Goal: Transaction & Acquisition: Purchase product/service

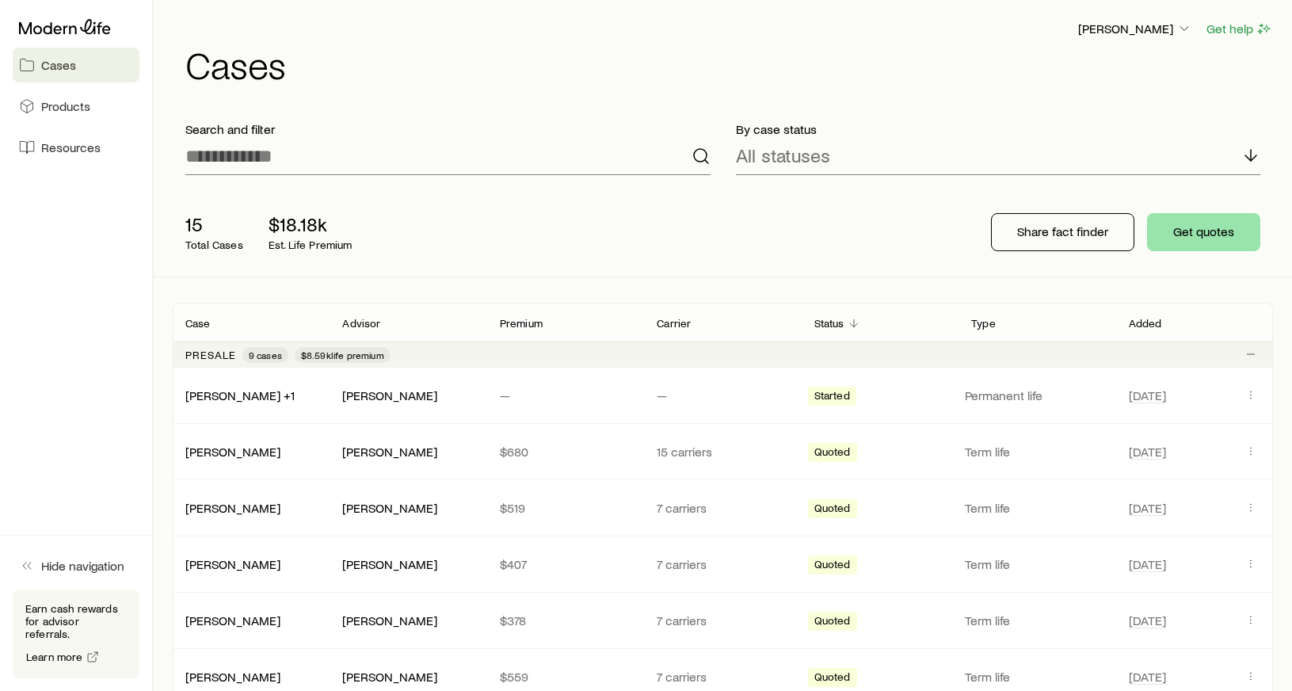
click at [1234, 231] on button "Get quotes" at bounding box center [1203, 232] width 113 height 38
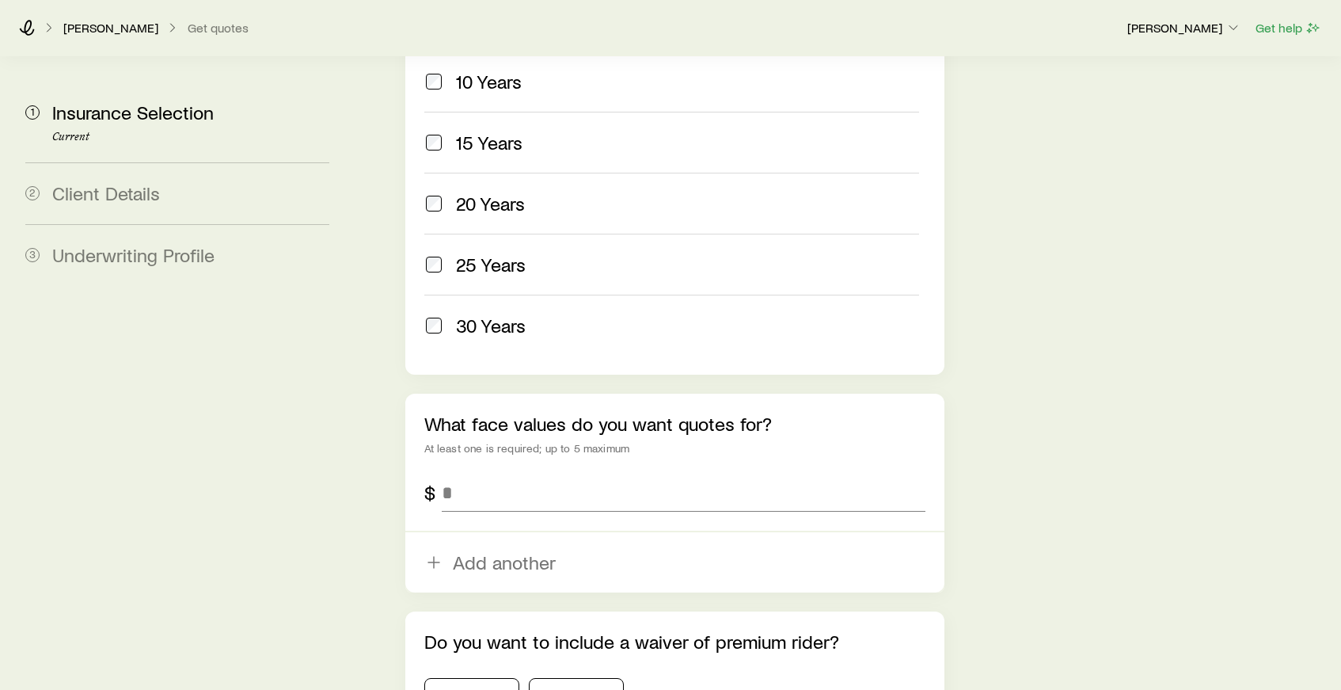
scroll to position [788, 0]
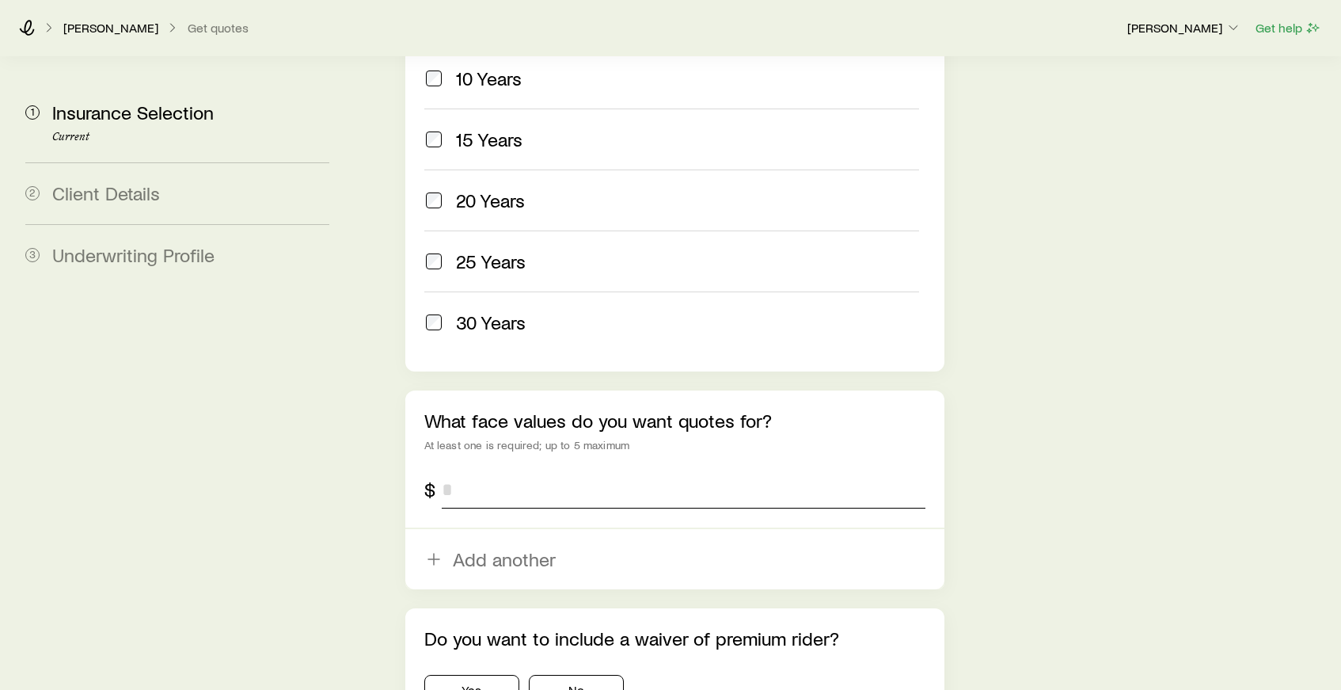
click at [557, 470] on input "tel" at bounding box center [684, 489] width 484 height 38
type input "*********"
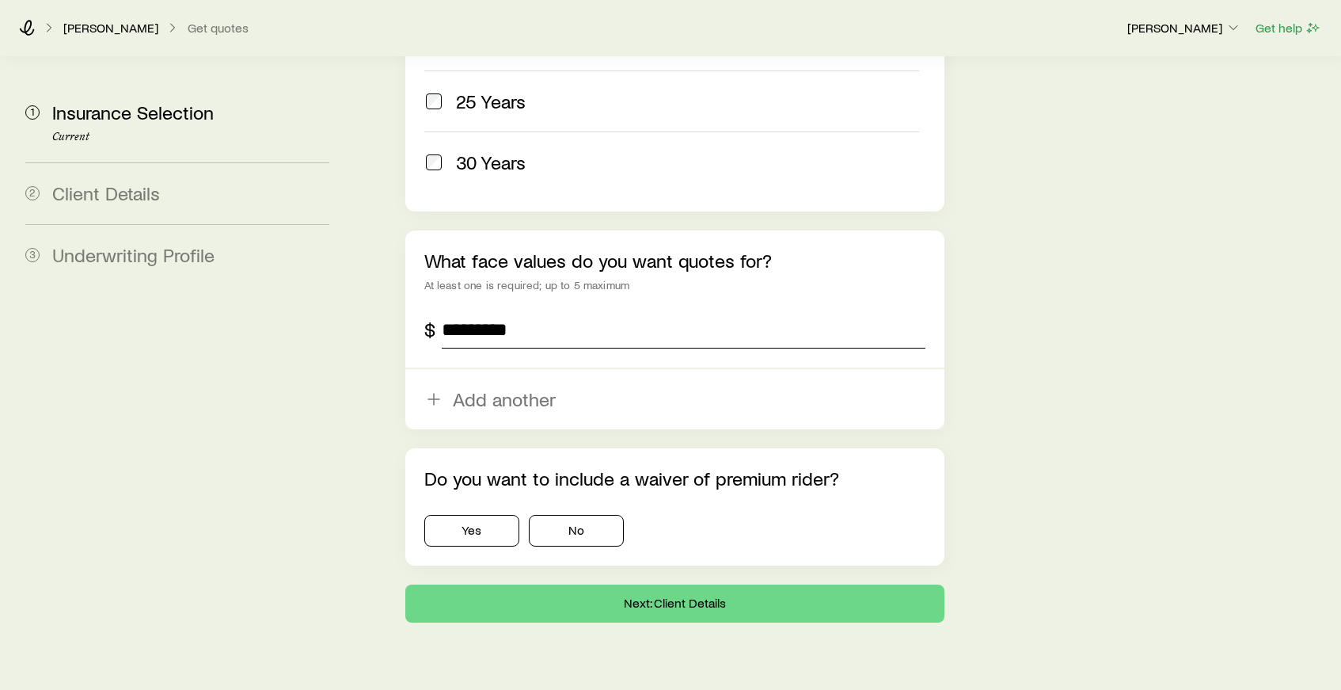
scroll to position [944, 0]
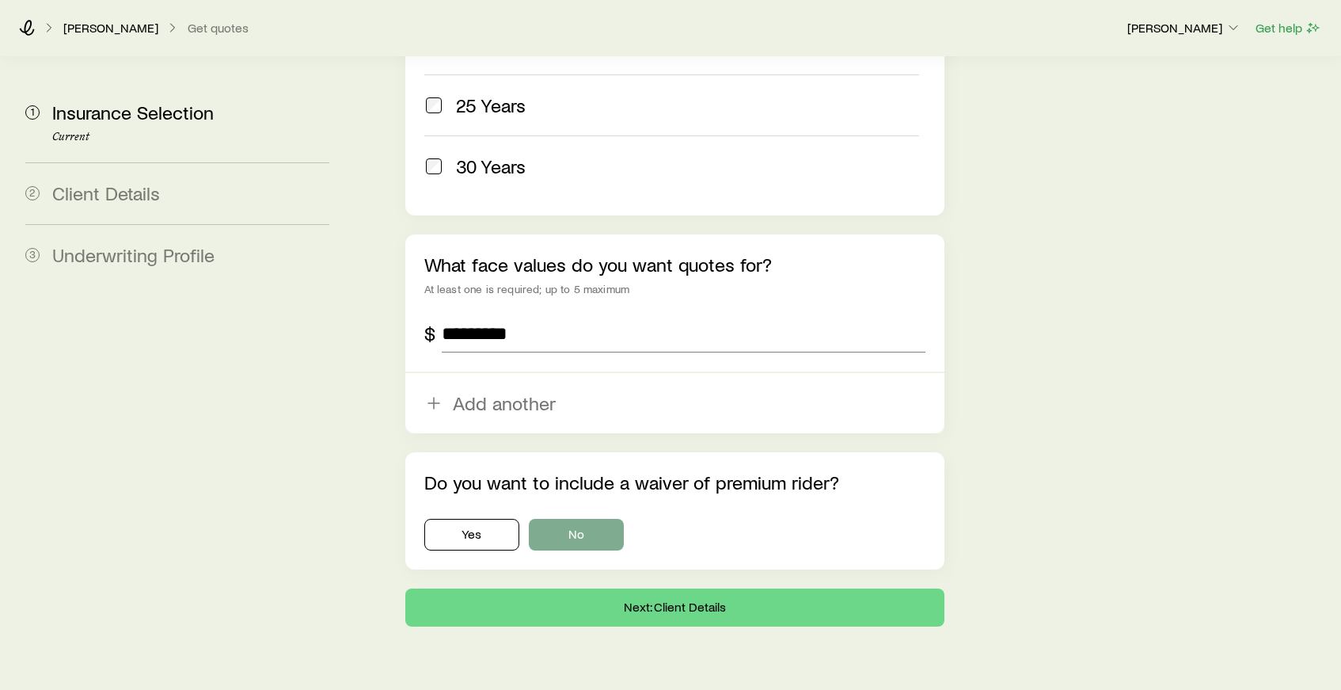
click at [583, 519] on button "No" at bounding box center [576, 535] width 95 height 32
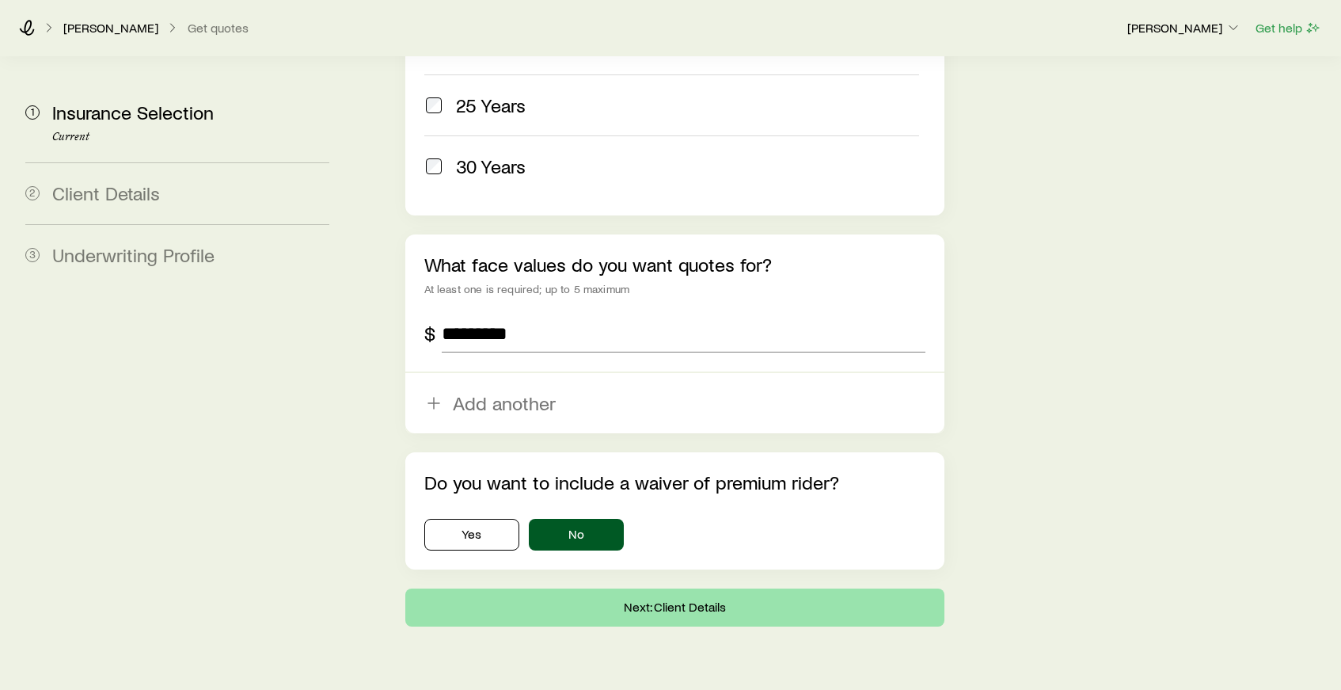
click at [631, 588] on button "Next: Client Details" at bounding box center [674, 607] width 539 height 38
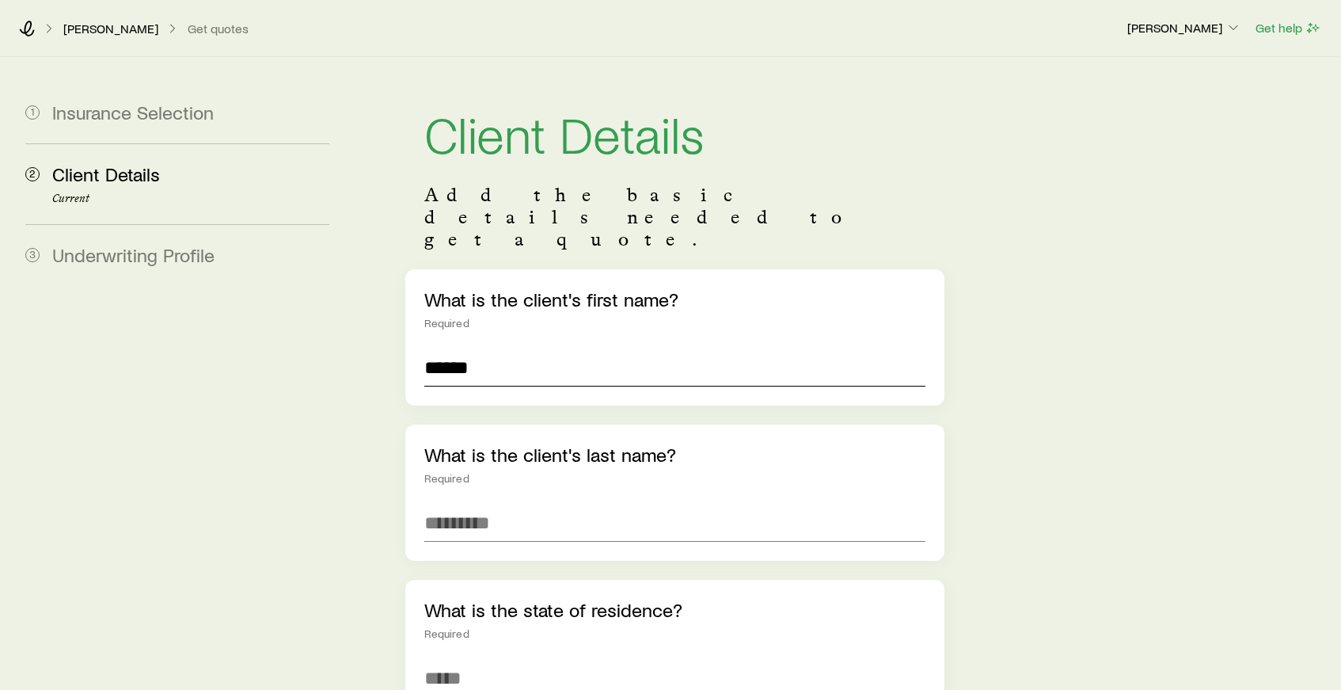
type input "******"
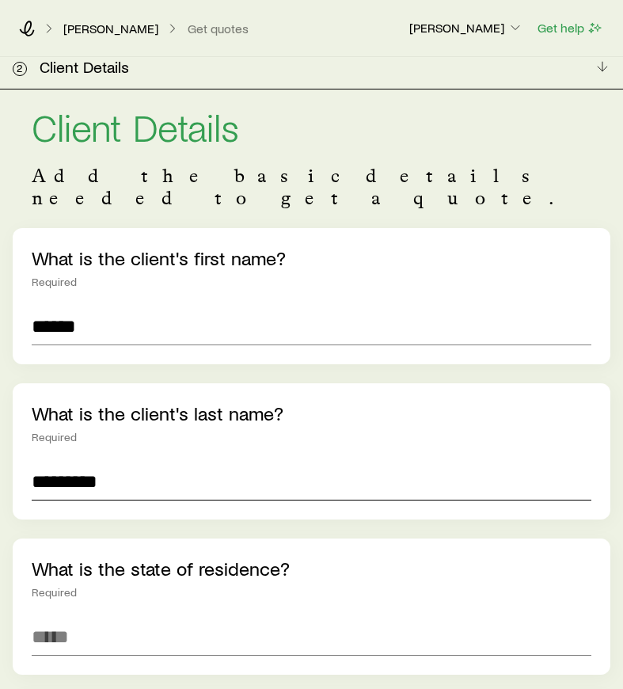
type input "*********"
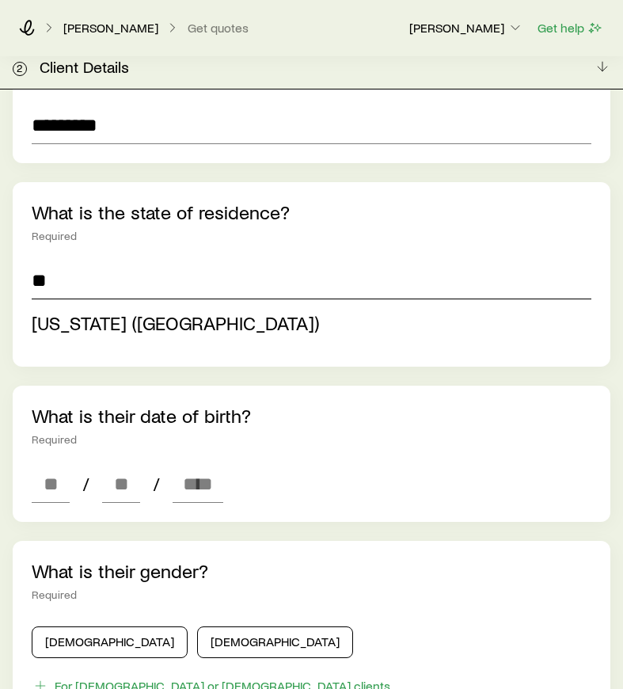
scroll to position [361, 0]
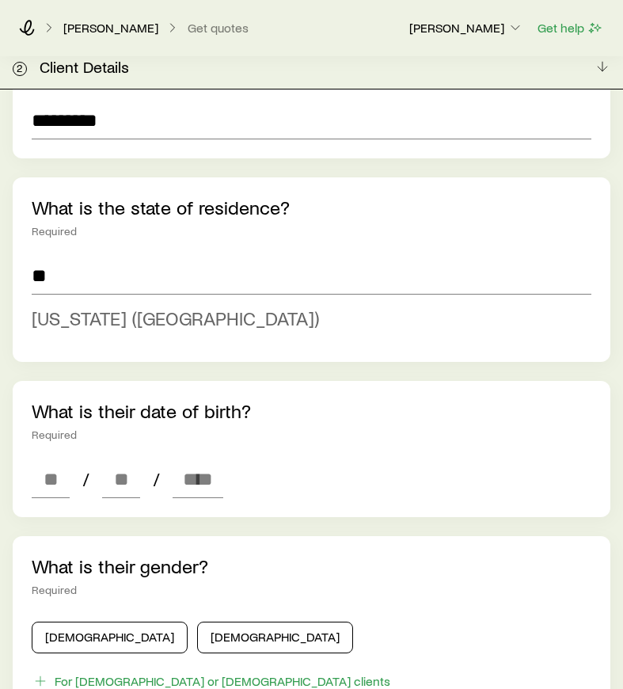
click at [140, 306] on span "[US_STATE] ([GEOGRAPHIC_DATA])" at bounding box center [175, 317] width 287 height 23
type input "**********"
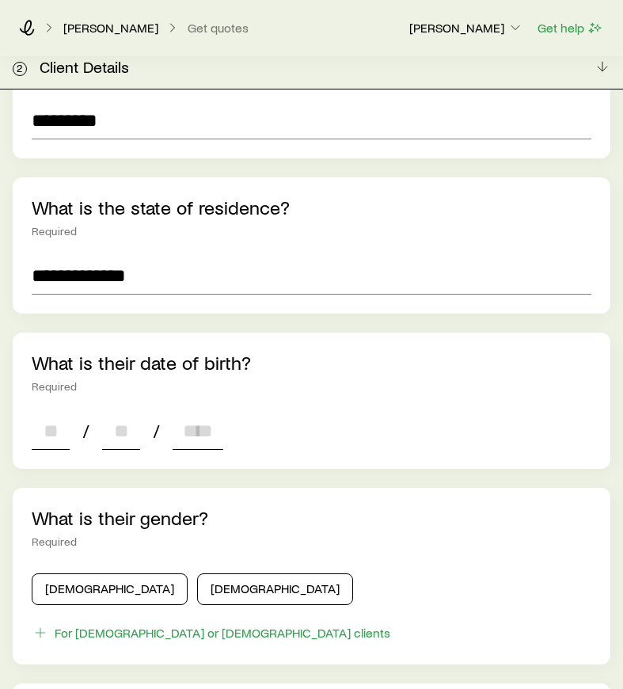
click at [54, 412] on input at bounding box center [51, 431] width 38 height 38
type input "**"
type input "****"
type input "*"
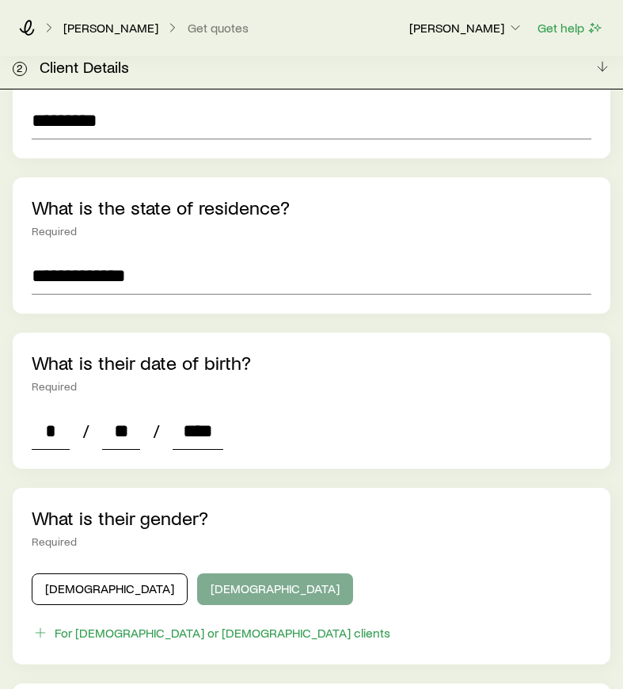
type input "****"
click at [199, 573] on button "[DEMOGRAPHIC_DATA]" at bounding box center [275, 589] width 156 height 32
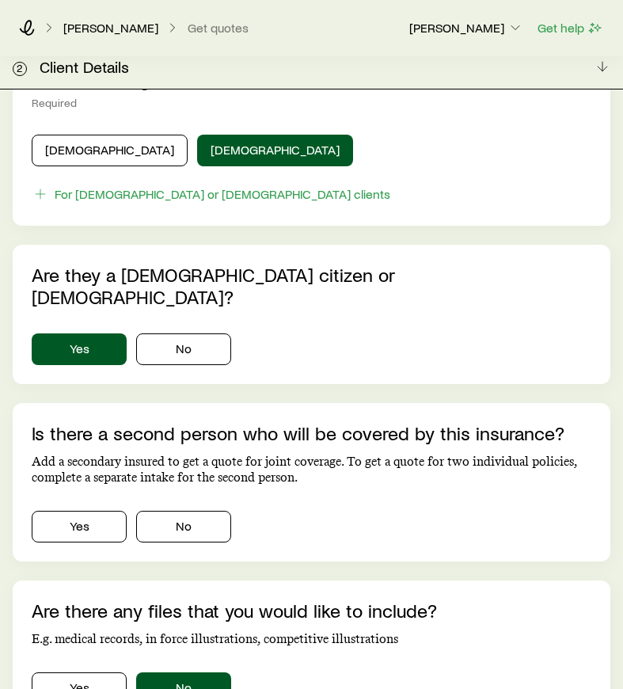
scroll to position [812, 0]
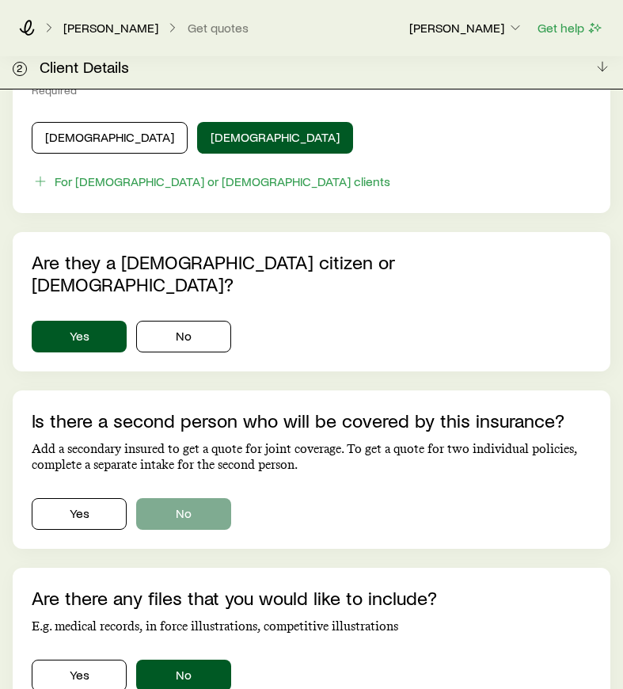
click at [196, 498] on button "No" at bounding box center [183, 514] width 95 height 32
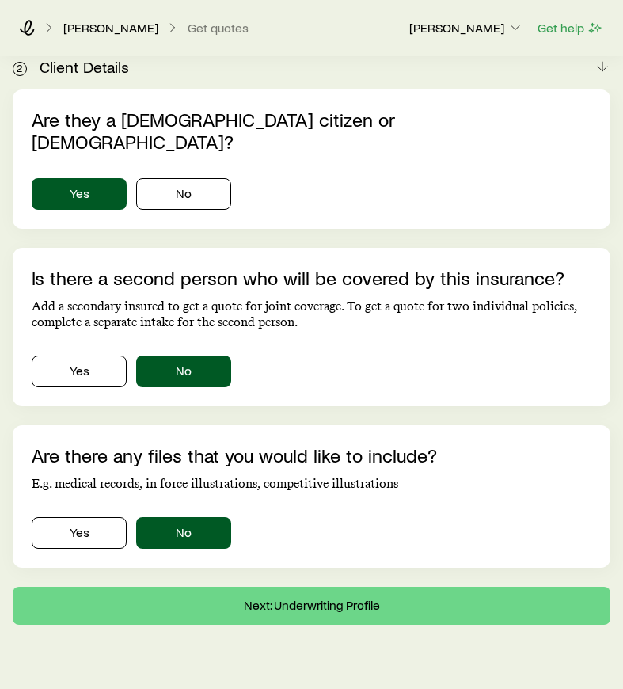
scroll to position [954, 0]
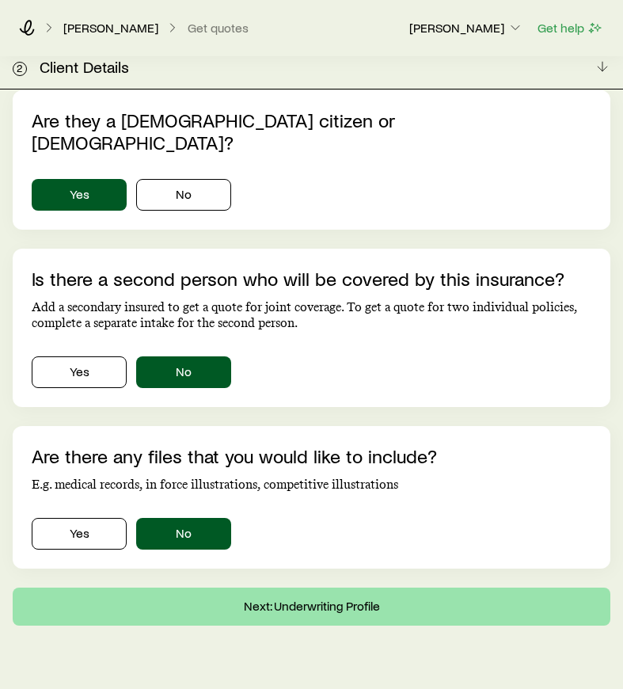
click at [255, 588] on button "Next: Underwriting Profile" at bounding box center [312, 607] width 598 height 38
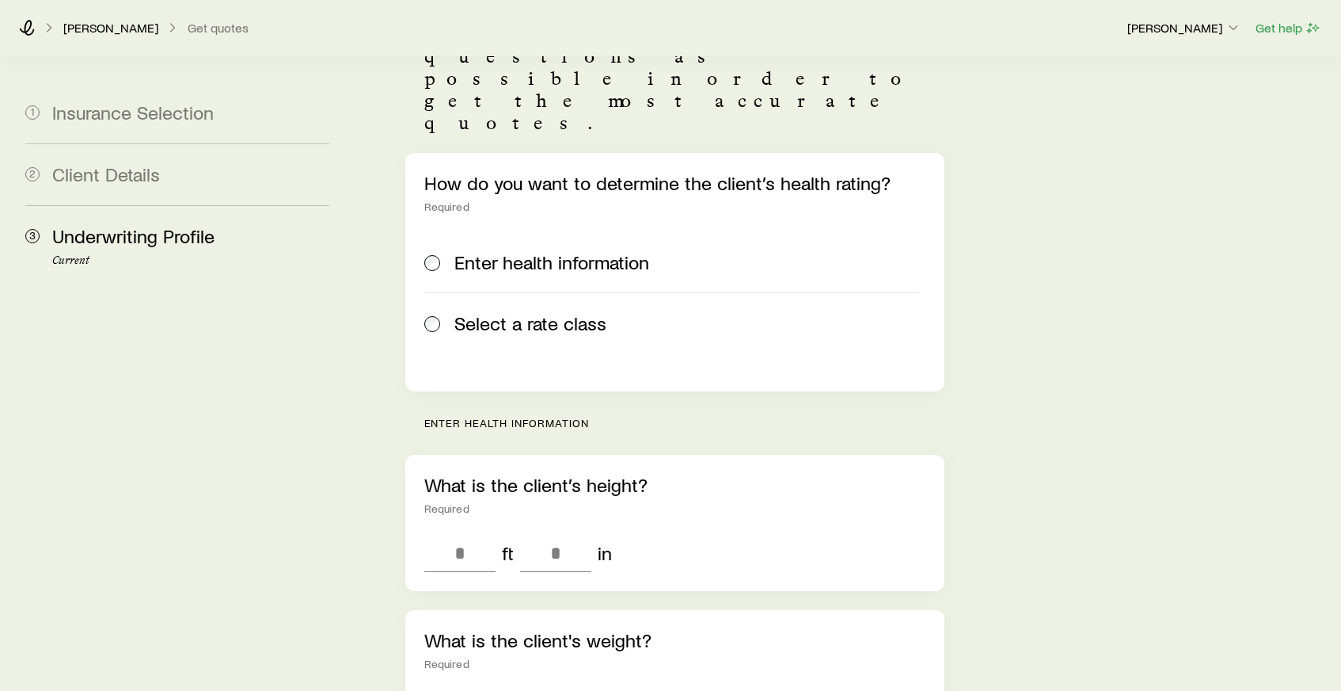
scroll to position [130, 0]
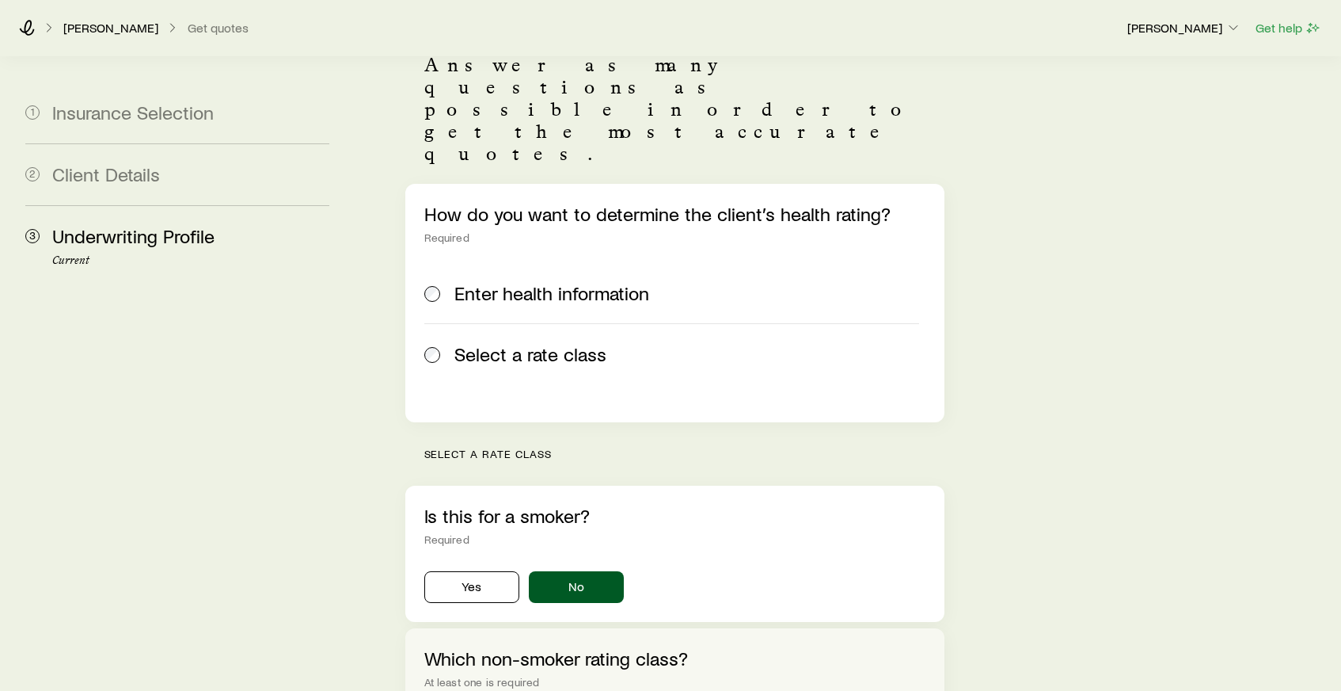
click at [439, 282] on span at bounding box center [432, 293] width 17 height 22
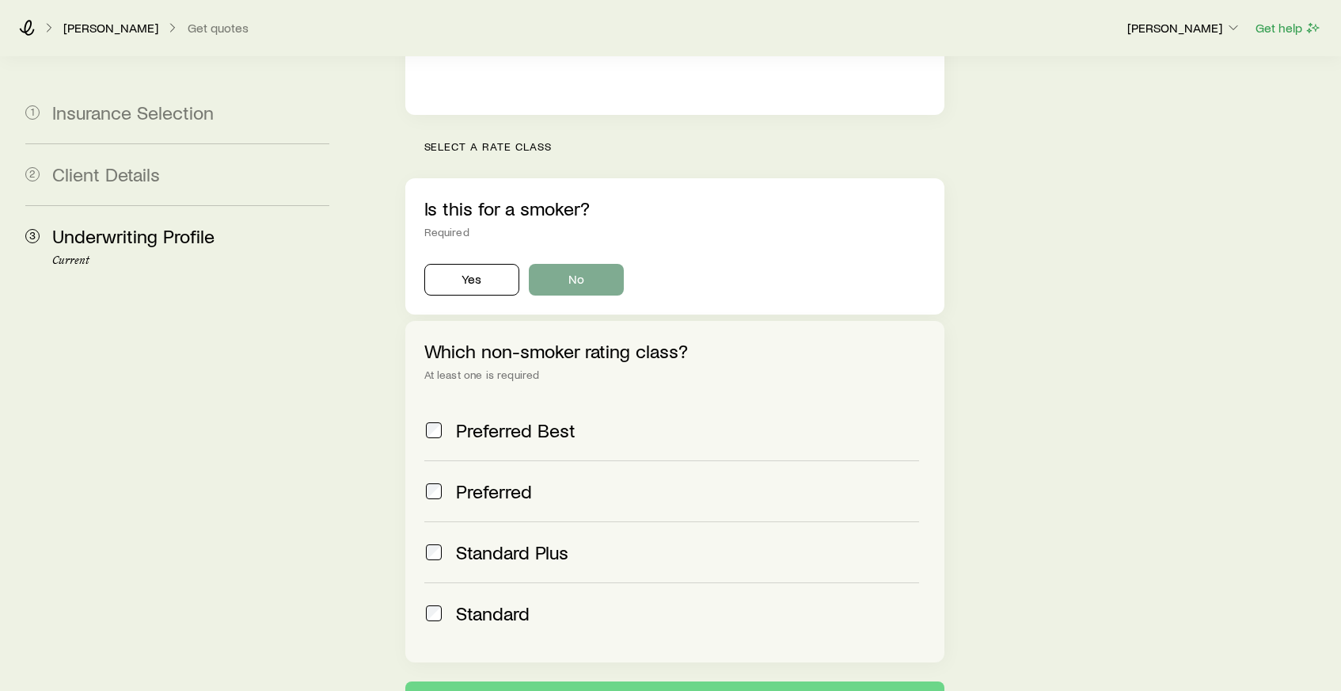
scroll to position [439, 0]
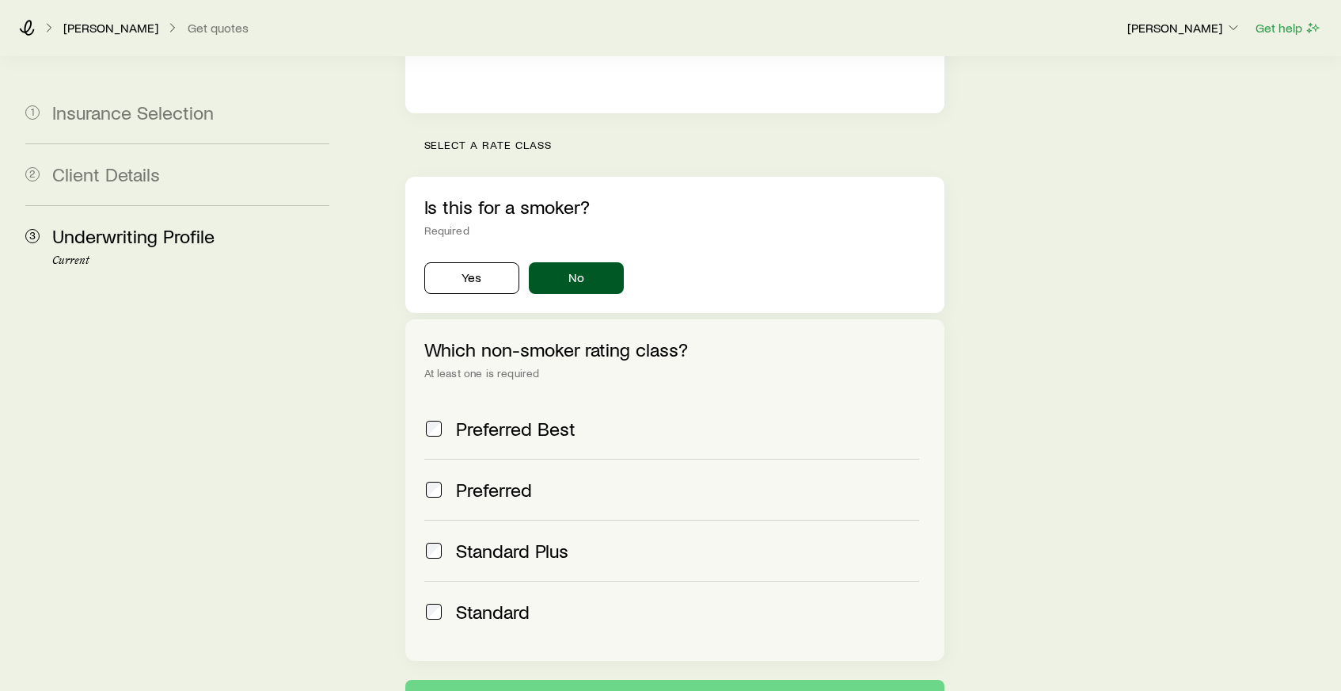
click at [458, 600] on span "Standard" at bounding box center [493, 611] width 74 height 22
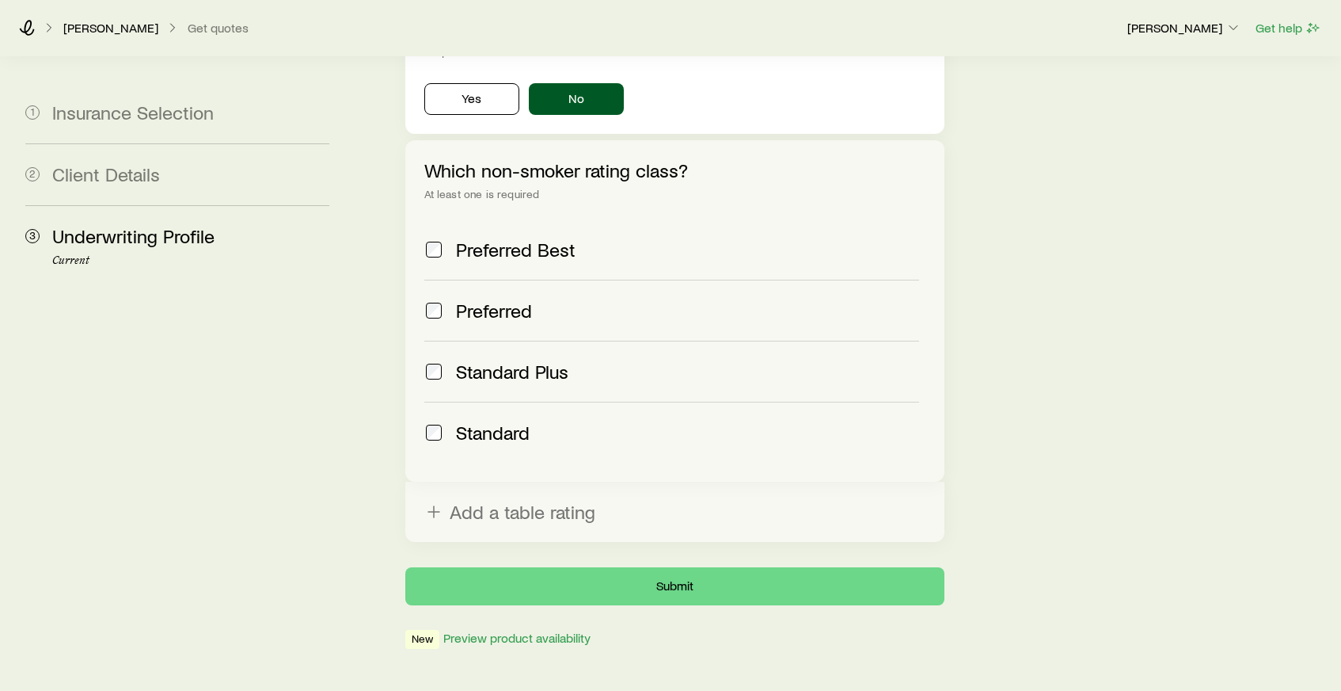
scroll to position [617, 0]
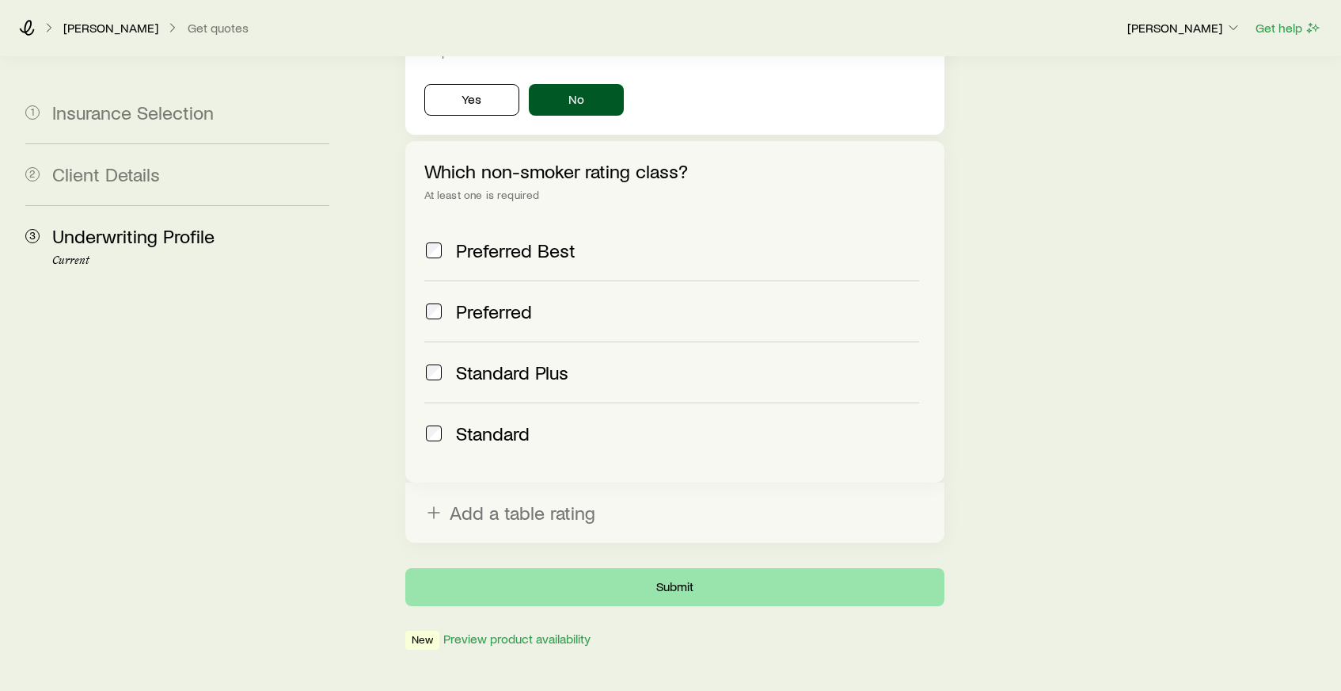
click at [721, 568] on button "Submit" at bounding box center [674, 587] width 539 height 38
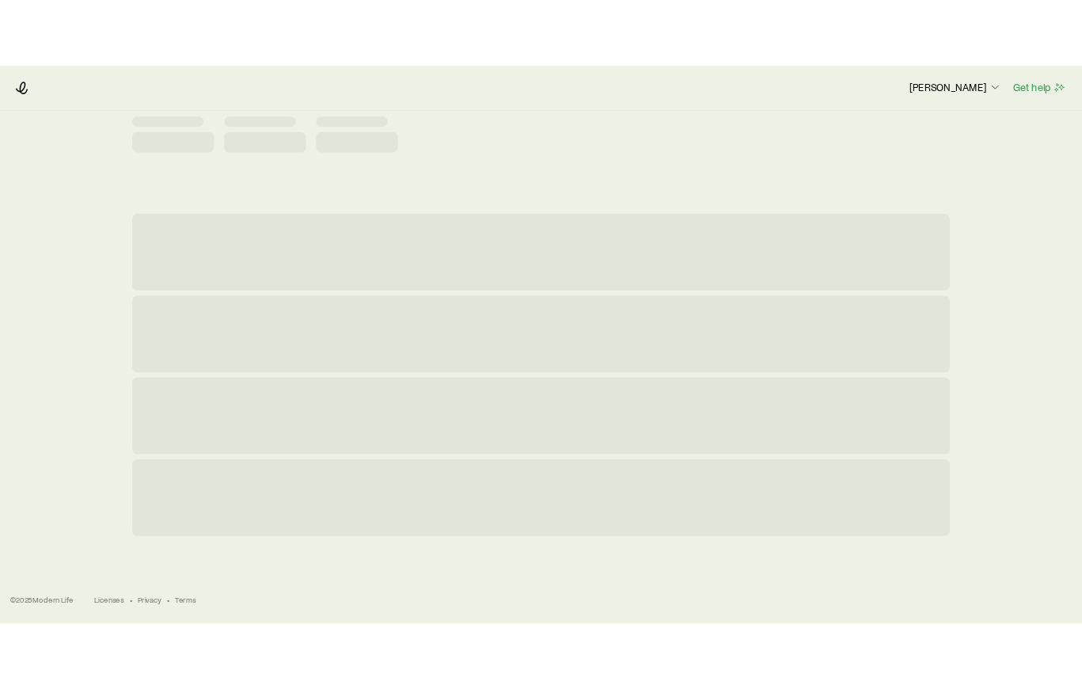
scroll to position [0, 0]
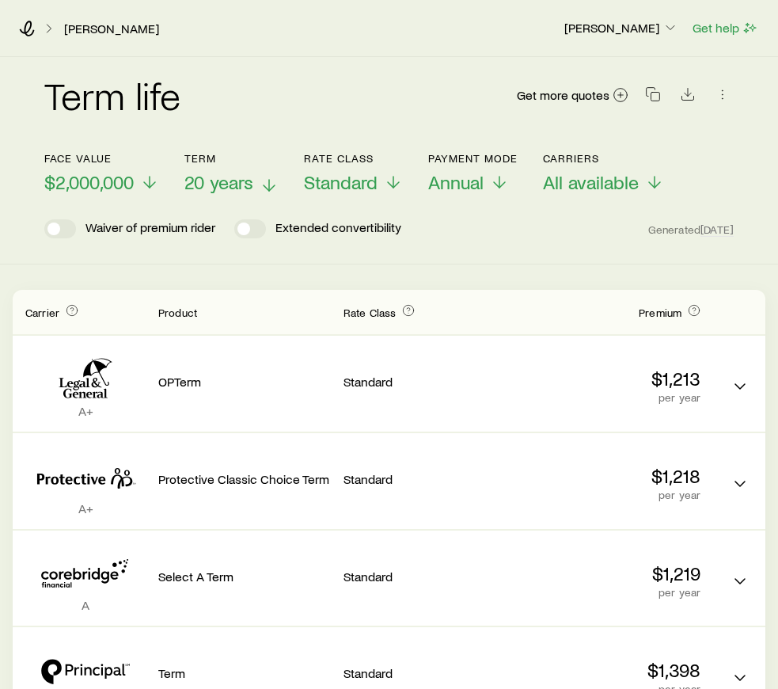
click at [249, 181] on span "20 years" at bounding box center [219, 182] width 69 height 22
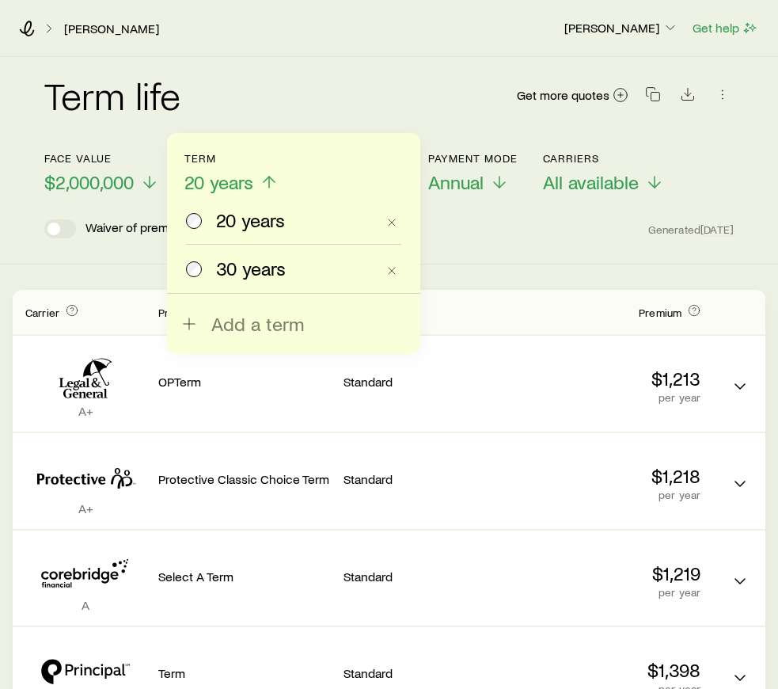
click at [244, 274] on span "30 years" at bounding box center [251, 268] width 70 height 22
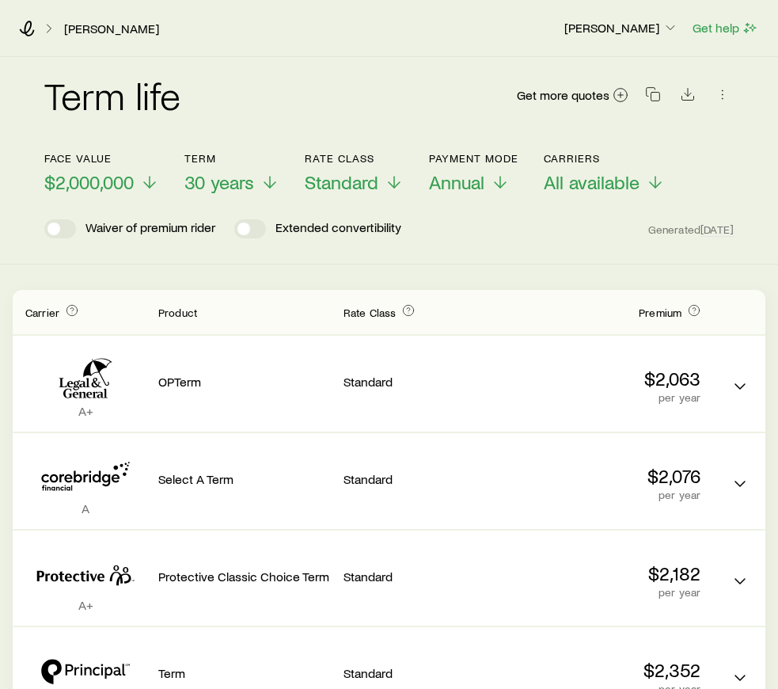
click at [37, 26] on div "[PERSON_NAME]" at bounding box center [285, 29] width 532 height 16
click at [32, 27] on icon at bounding box center [27, 29] width 16 height 16
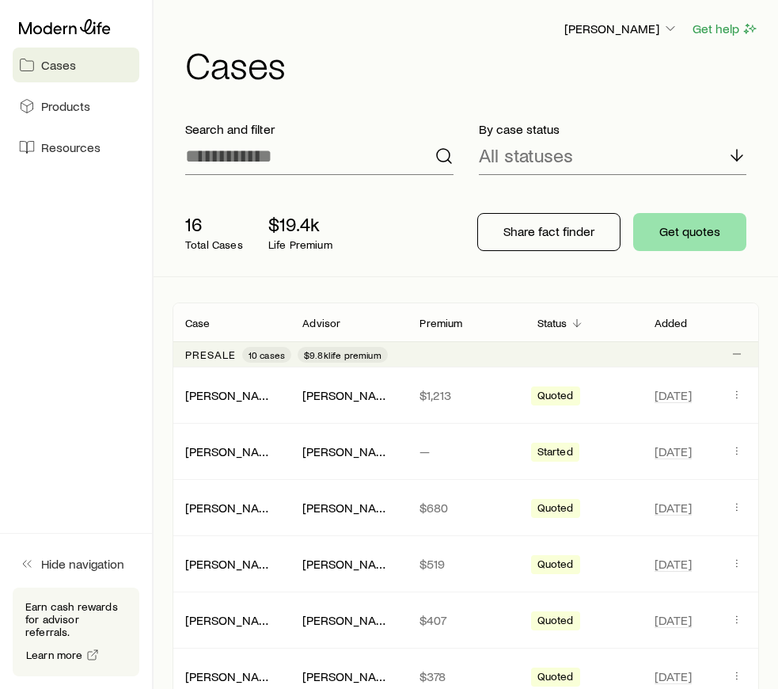
click at [695, 240] on button "Get quotes" at bounding box center [689, 232] width 113 height 38
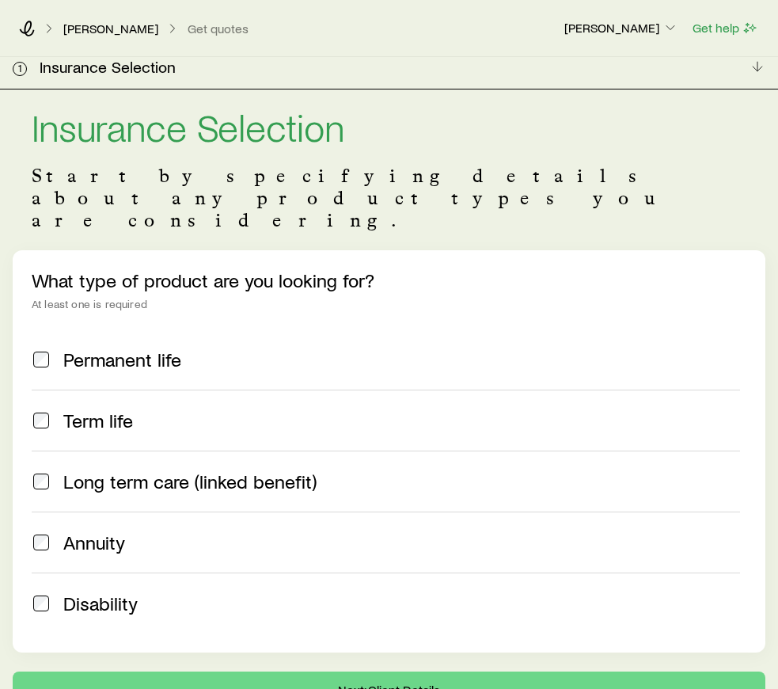
click at [120, 409] on span "Term life" at bounding box center [98, 420] width 70 height 22
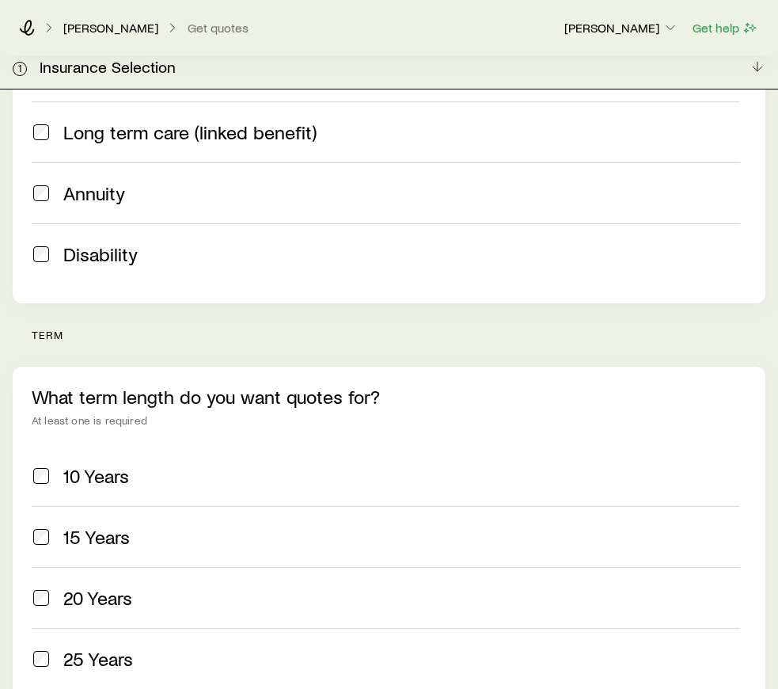
scroll to position [358, 0]
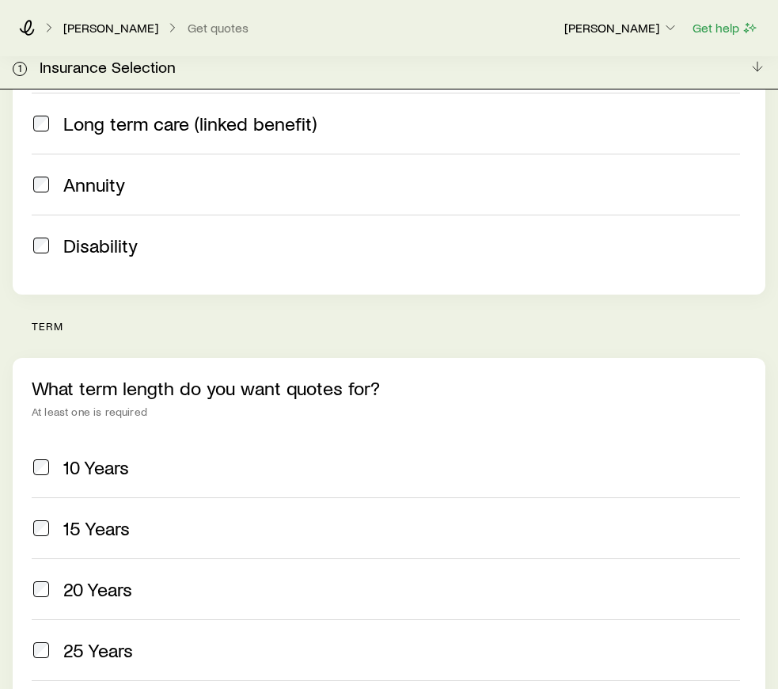
click at [79, 578] on span "20 Years" at bounding box center [97, 589] width 69 height 22
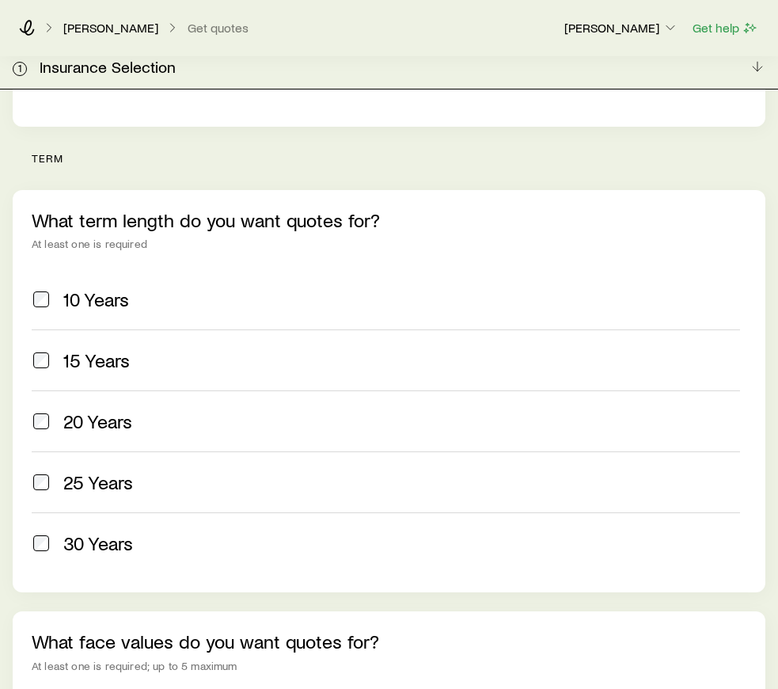
scroll to position [574, 0]
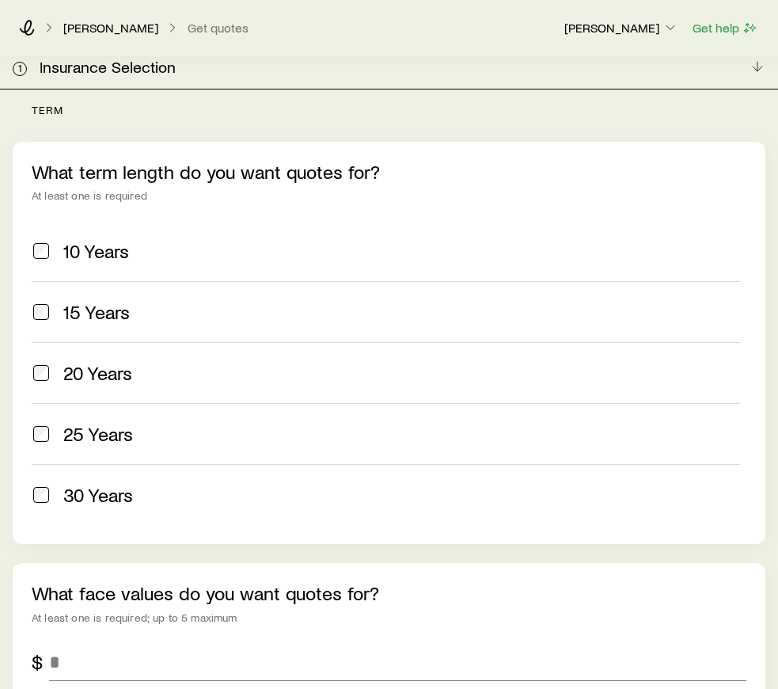
click at [96, 484] on span "30 Years" at bounding box center [98, 495] width 70 height 22
click at [78, 643] on input "tel" at bounding box center [398, 662] width 698 height 38
type input "*********"
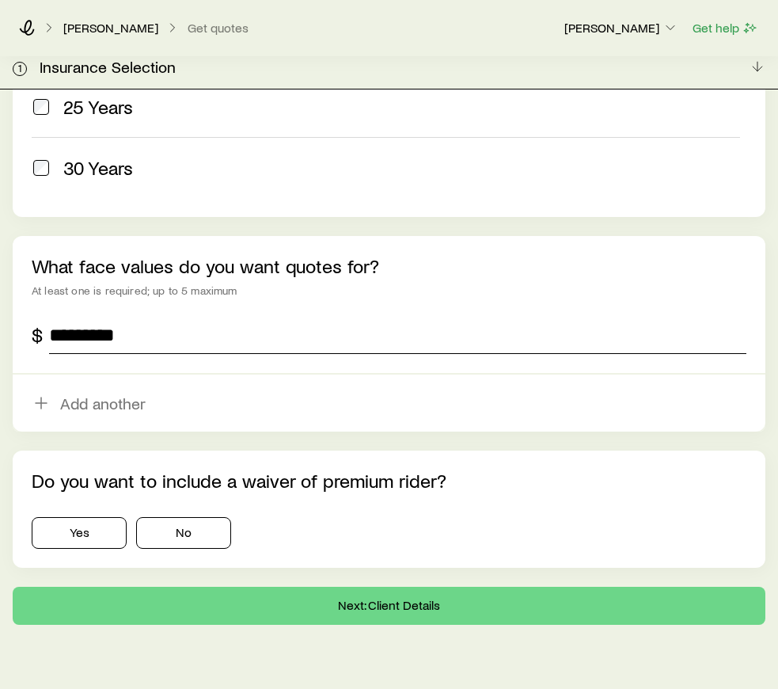
scroll to position [900, 0]
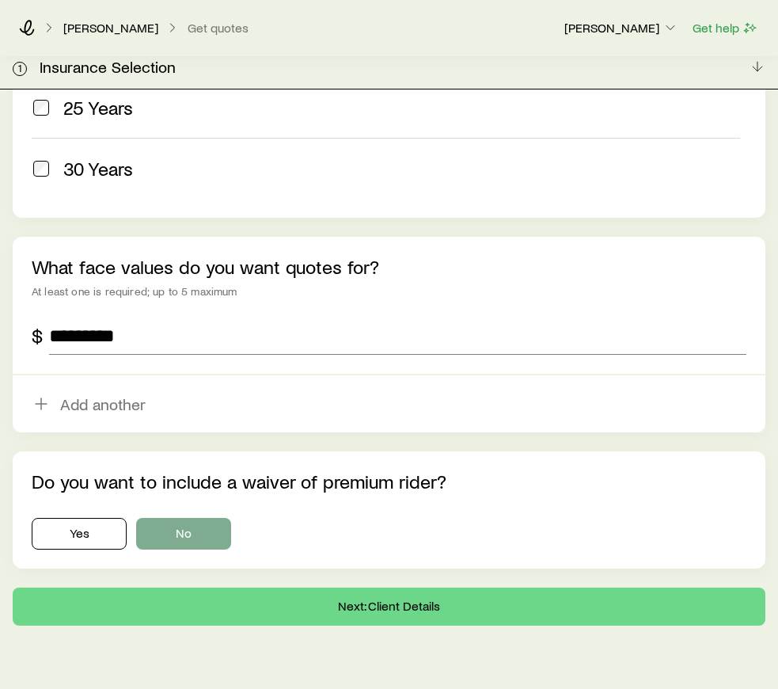
click at [211, 518] on button "No" at bounding box center [183, 534] width 95 height 32
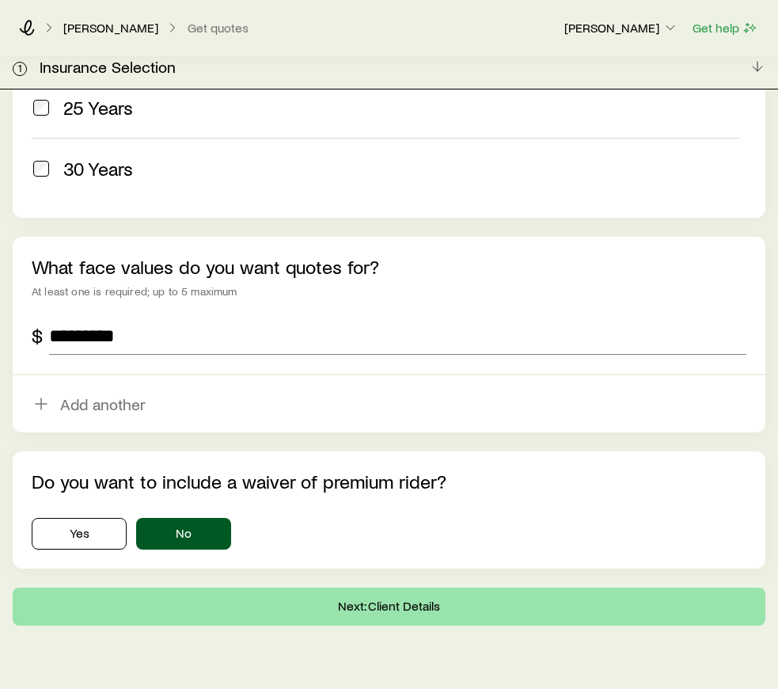
click at [236, 588] on button "Next: Client Details" at bounding box center [389, 607] width 753 height 38
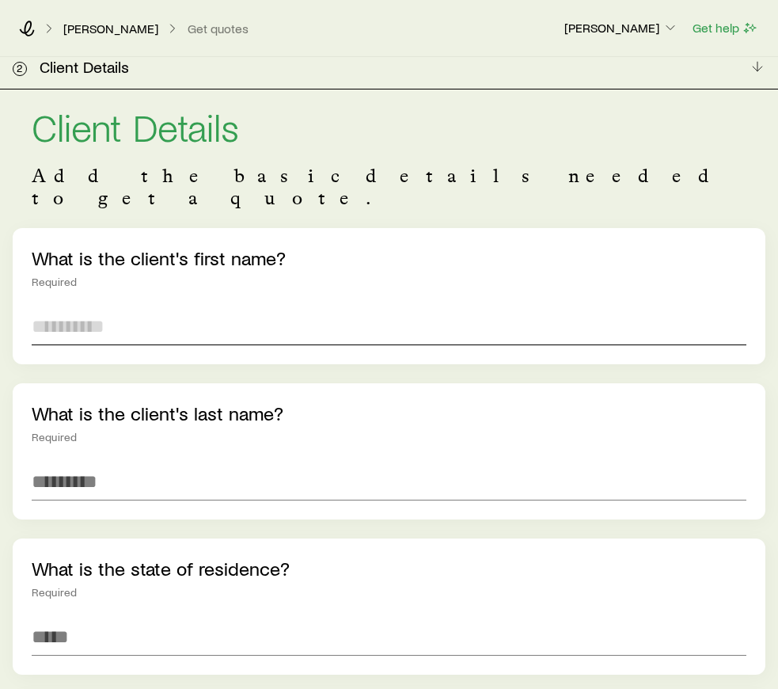
type input "*"
type input "*****"
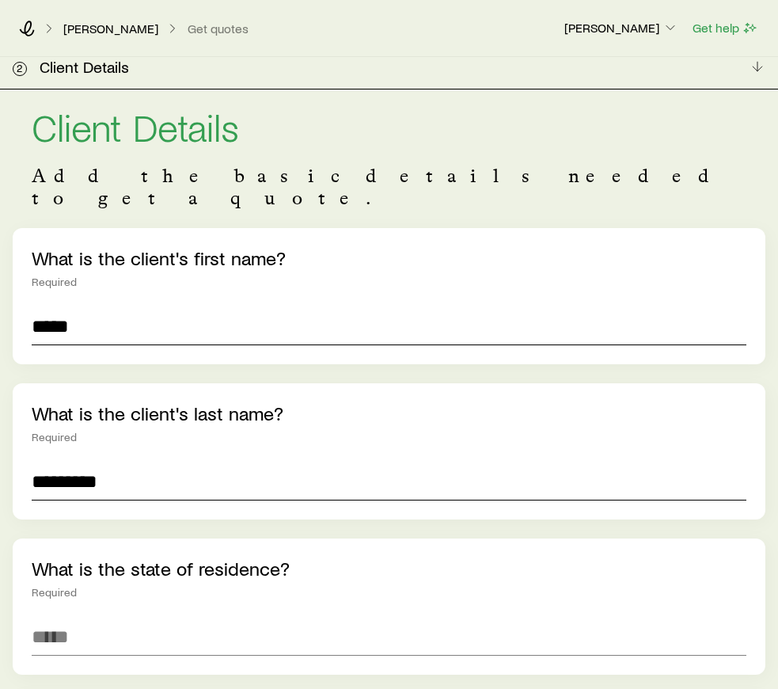
type input "*********"
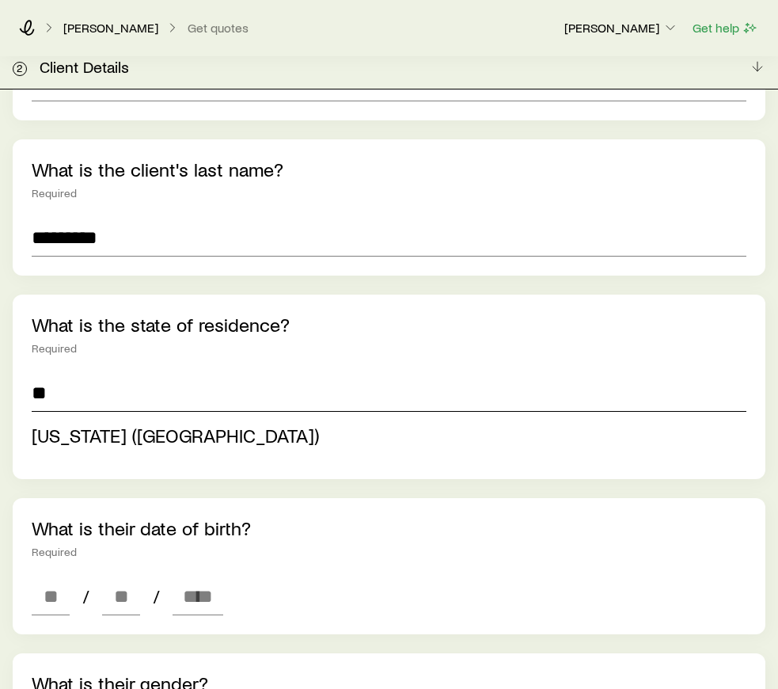
scroll to position [315, 0]
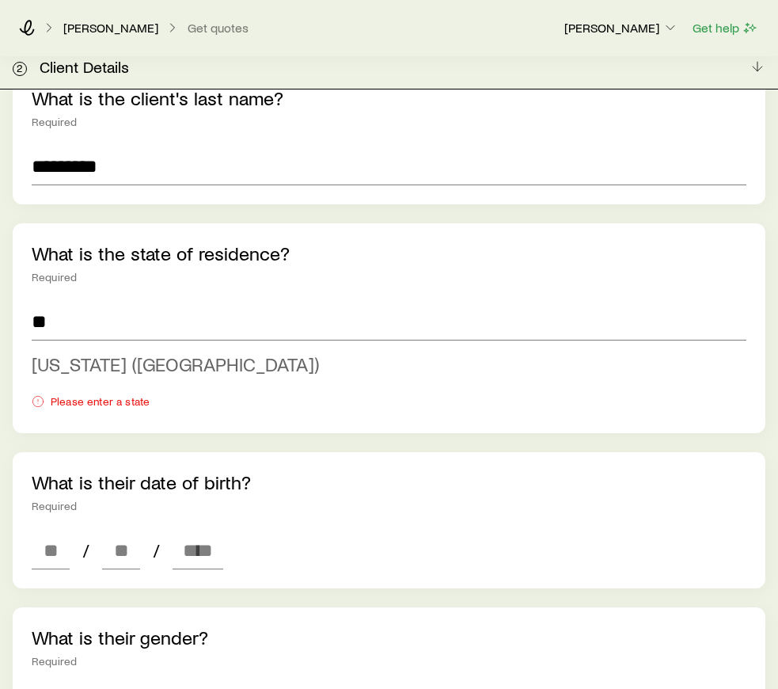
click at [133, 352] on span "[US_STATE] ([GEOGRAPHIC_DATA])" at bounding box center [175, 363] width 287 height 23
type input "**********"
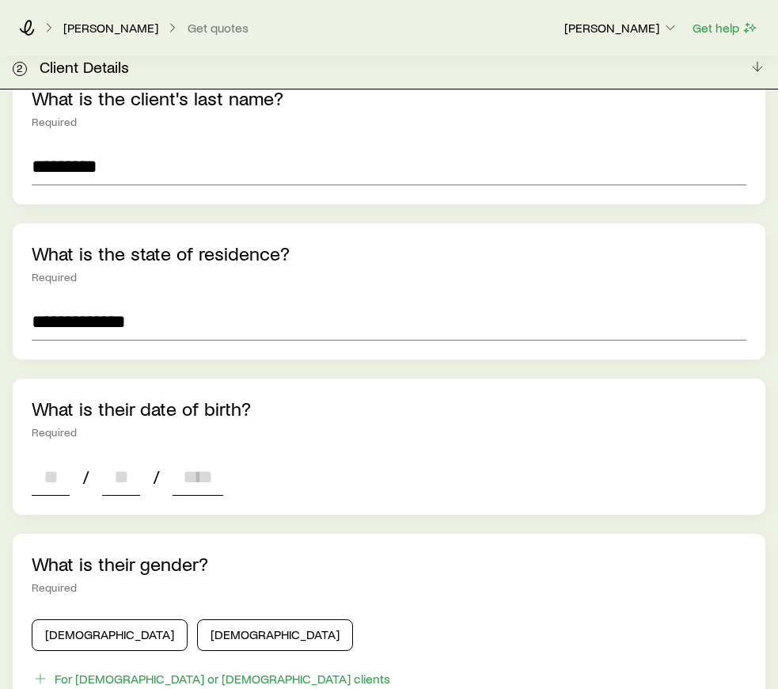
click at [54, 458] on input at bounding box center [51, 477] width 38 height 38
type input "**"
type input "****"
type input "*"
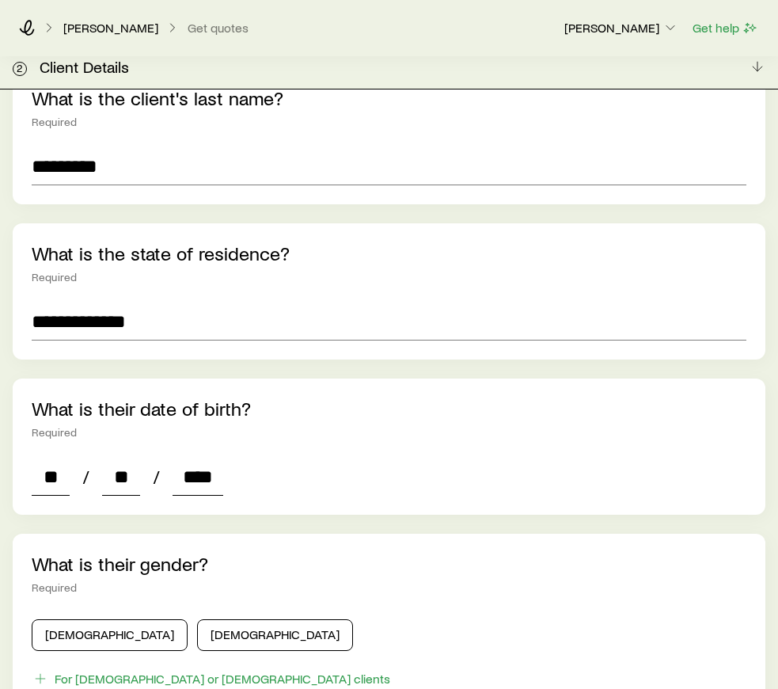
type input "*"
type input "****"
click at [338, 426] on div "Required" at bounding box center [389, 432] width 715 height 13
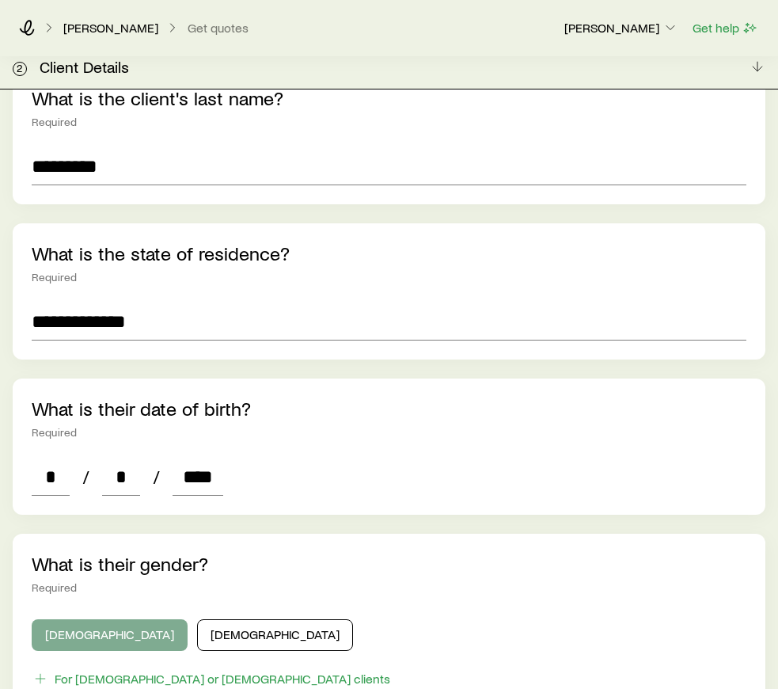
click at [101, 619] on button "[DEMOGRAPHIC_DATA]" at bounding box center [110, 635] width 156 height 32
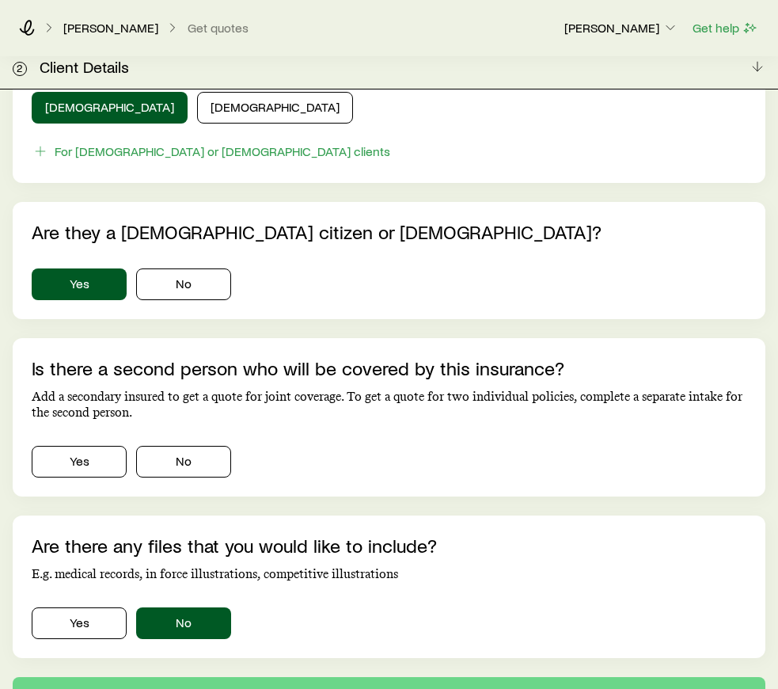
scroll to position [862, 0]
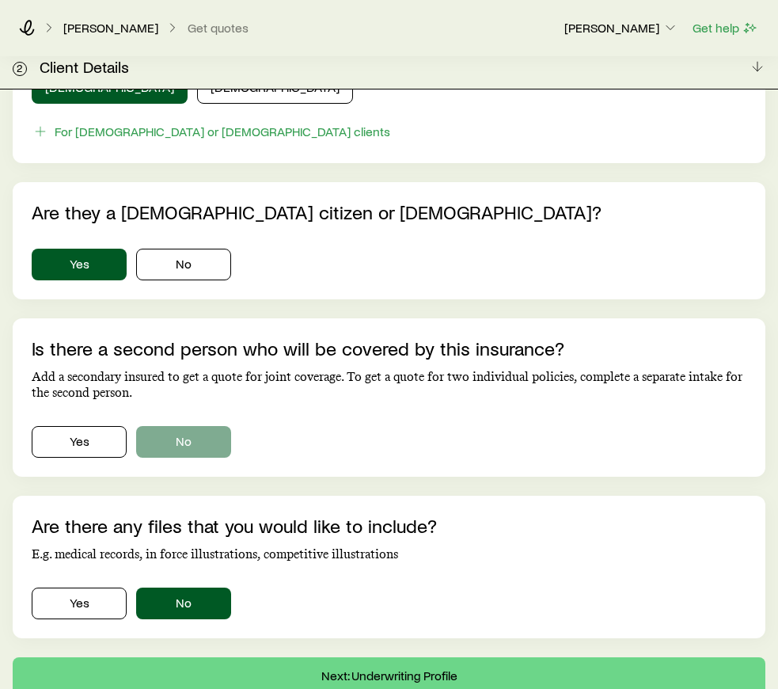
click at [192, 426] on button "No" at bounding box center [183, 442] width 95 height 32
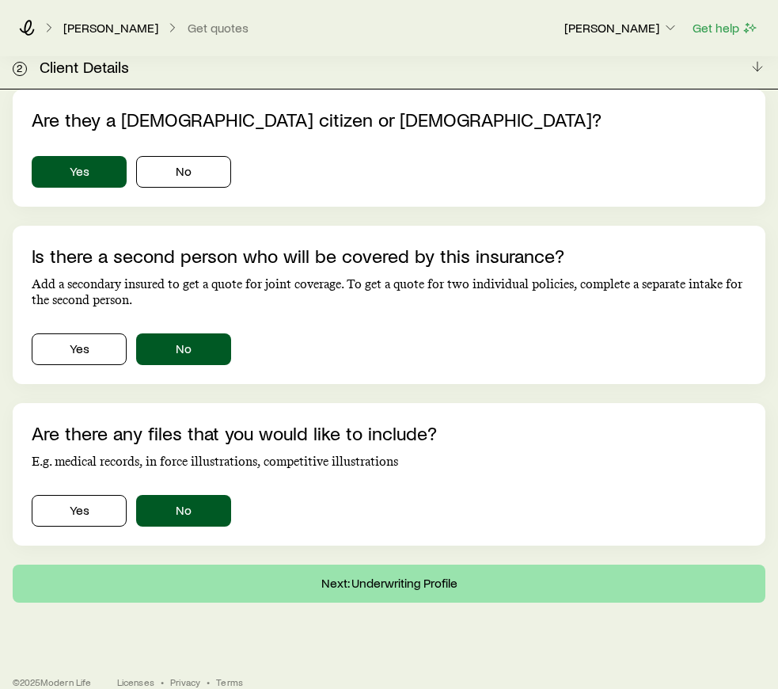
scroll to position [954, 0]
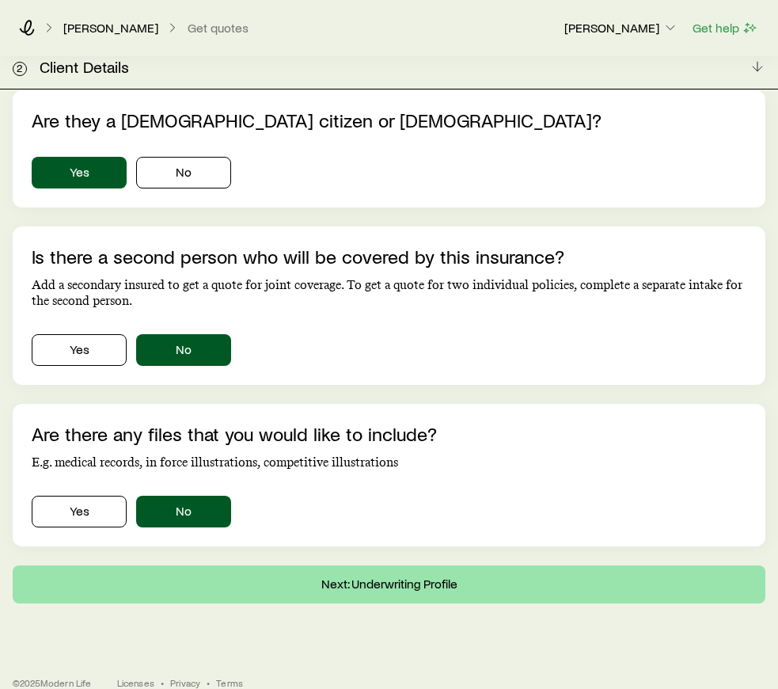
click at [381, 565] on button "Next: Underwriting Profile" at bounding box center [389, 584] width 753 height 38
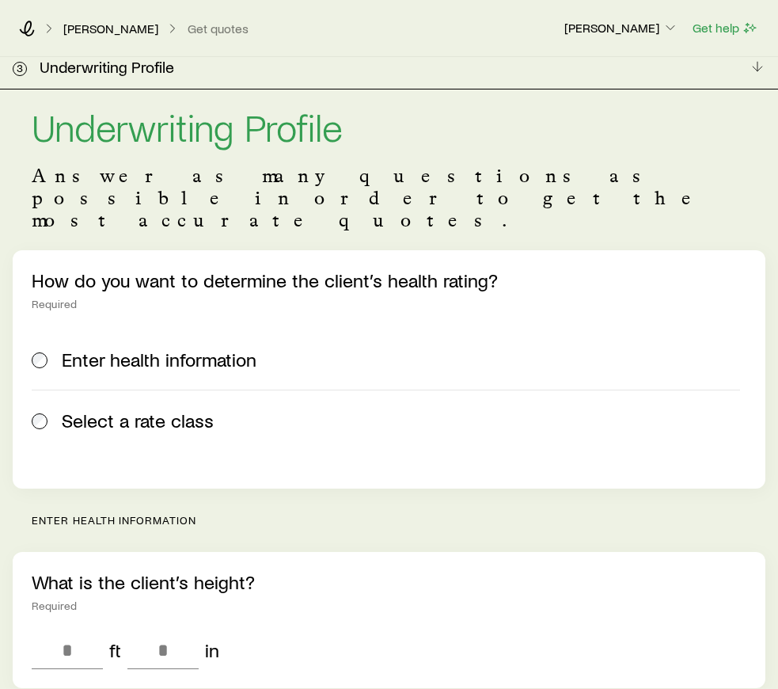
click at [147, 409] on span "Select a rate class" at bounding box center [138, 420] width 152 height 22
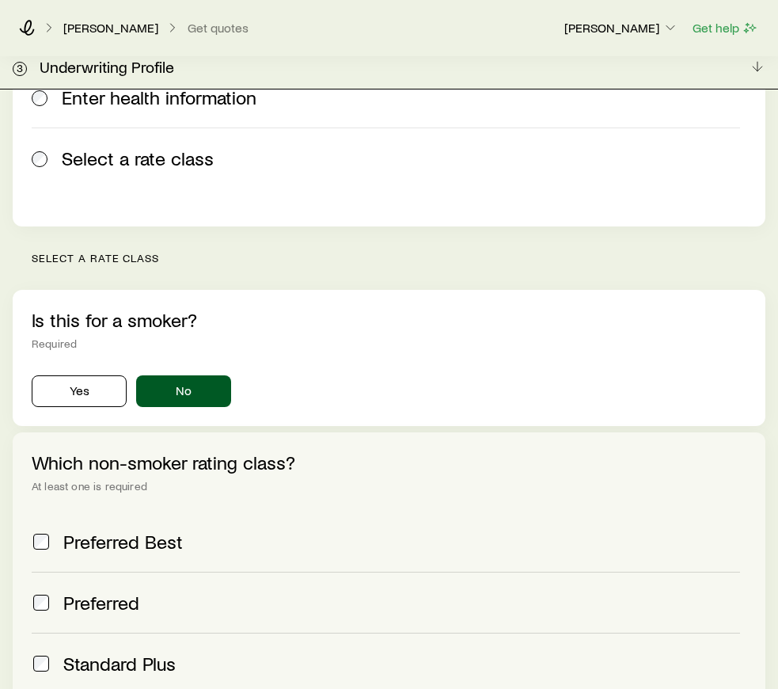
scroll to position [287, 0]
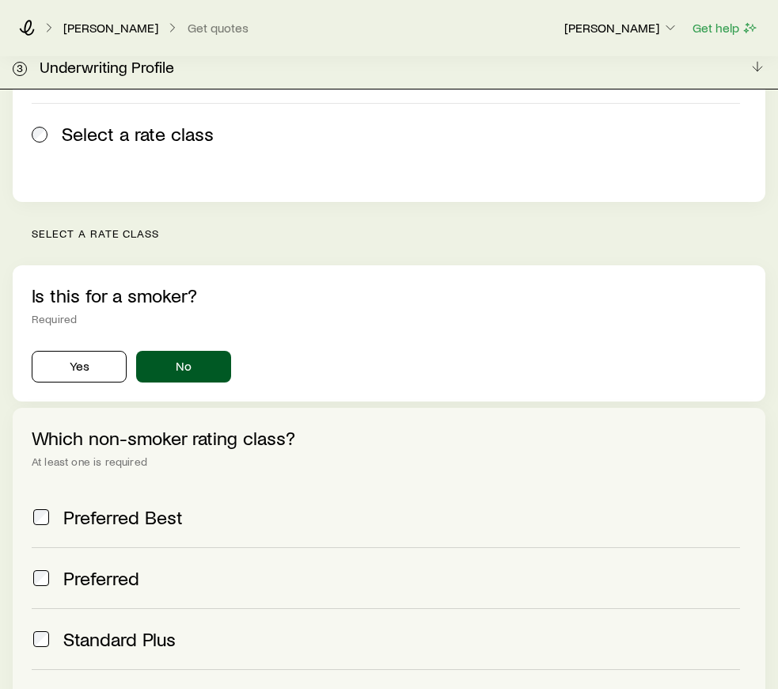
click at [120, 567] on span "Preferred" at bounding box center [101, 578] width 76 height 22
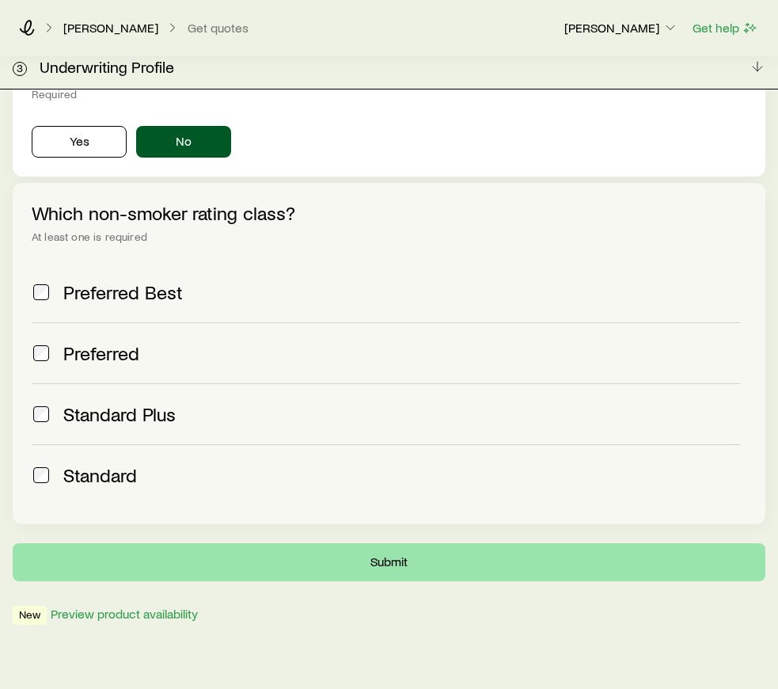
scroll to position [511, 0]
click at [462, 544] on button "Submit" at bounding box center [389, 563] width 753 height 38
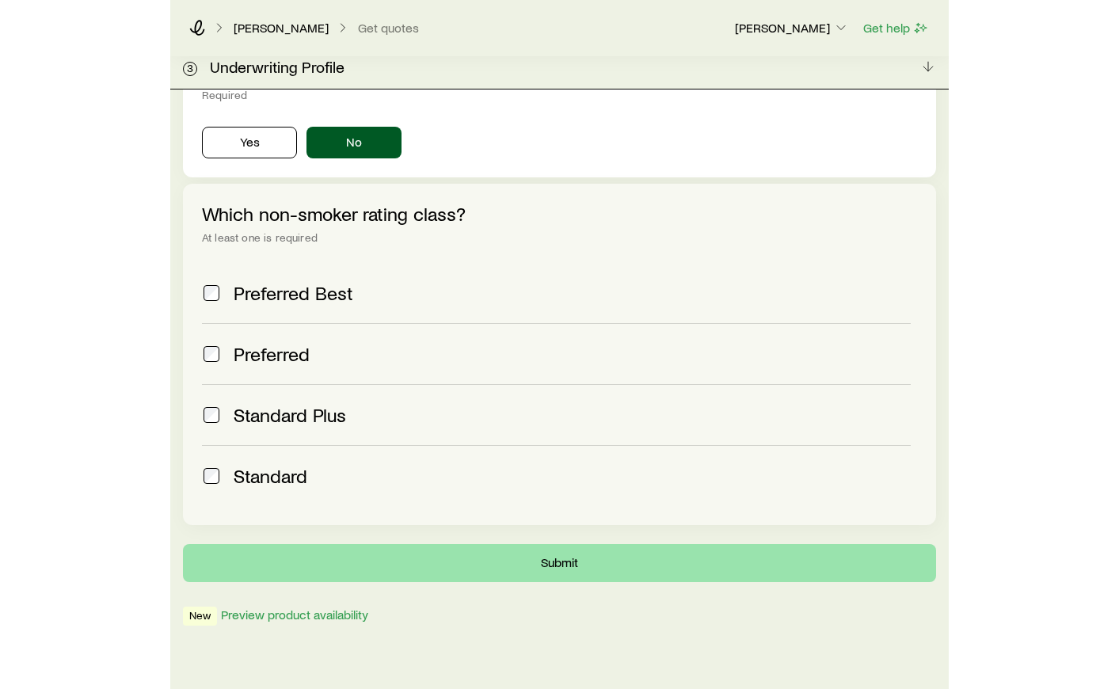
scroll to position [0, 0]
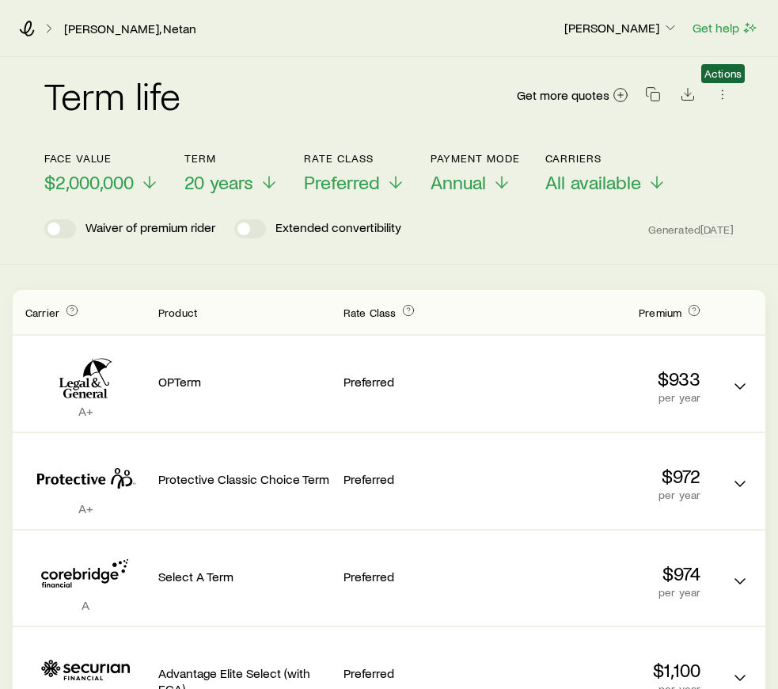
click at [720, 94] on icon "button" at bounding box center [723, 94] width 16 height 16
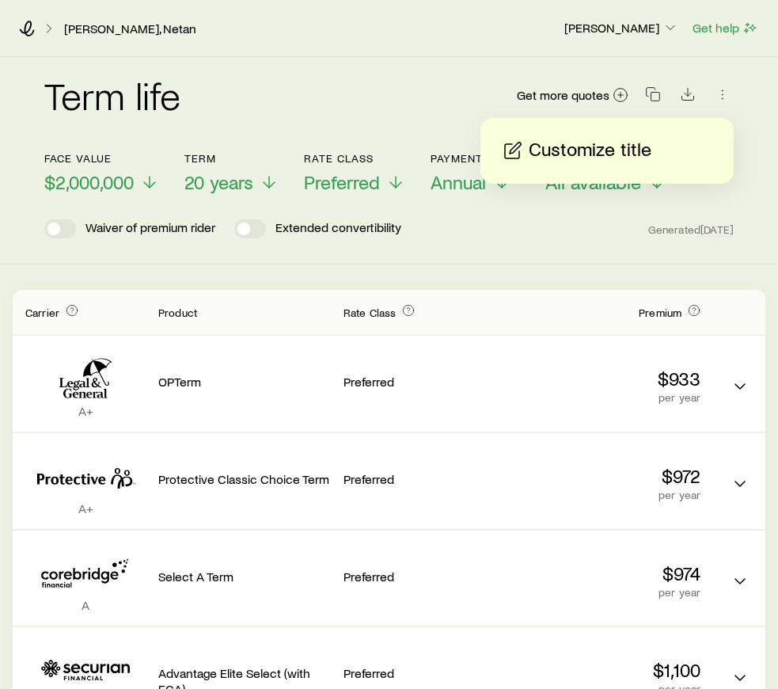
click at [533, 268] on div "Term life Get more quotes Face value $2,000,000 Term 20 years Rate Class Prefer…" at bounding box center [389, 584] width 778 height 1055
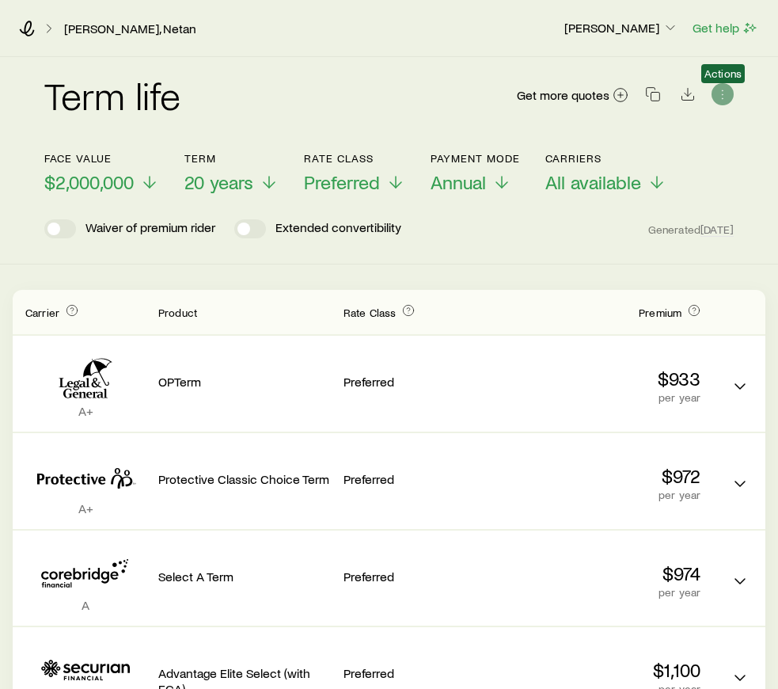
click at [723, 93] on icon "button" at bounding box center [723, 94] width 16 height 16
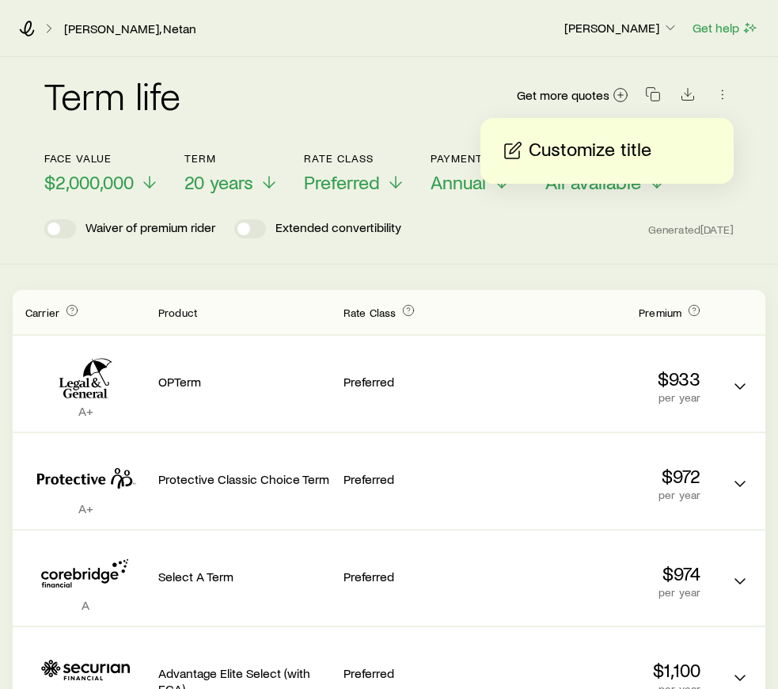
click at [751, 204] on div "Term life Get more quotes Face value $2,000,000 Term 20 years Rate Class Prefer…" at bounding box center [389, 160] width 778 height 207
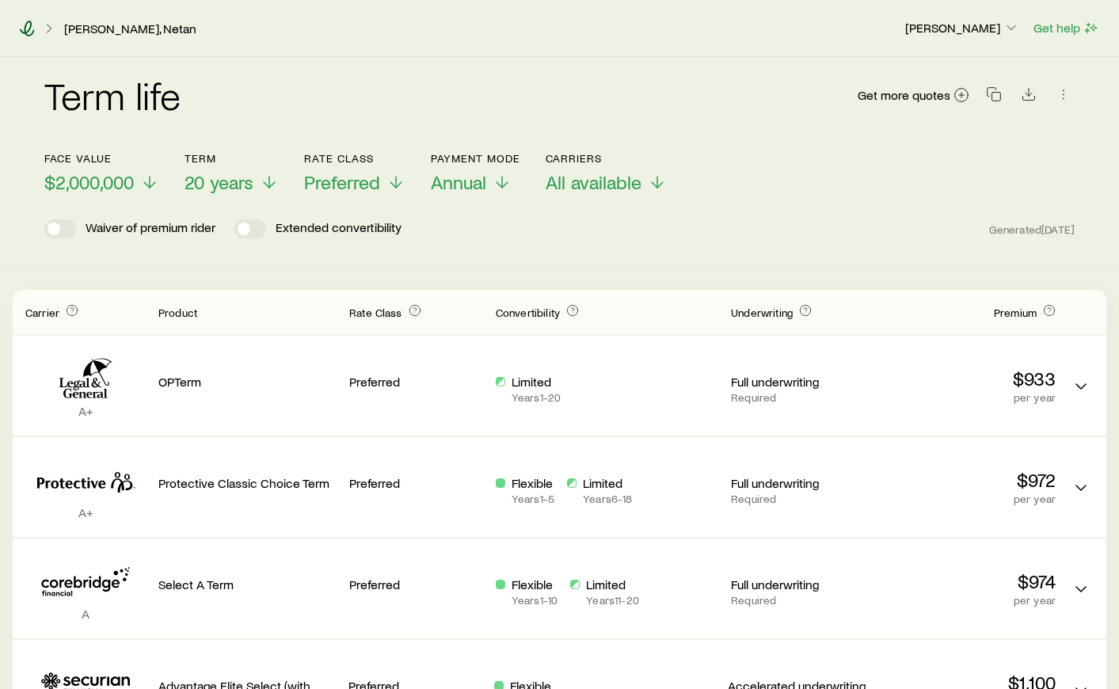
click at [21, 35] on icon at bounding box center [27, 29] width 16 height 16
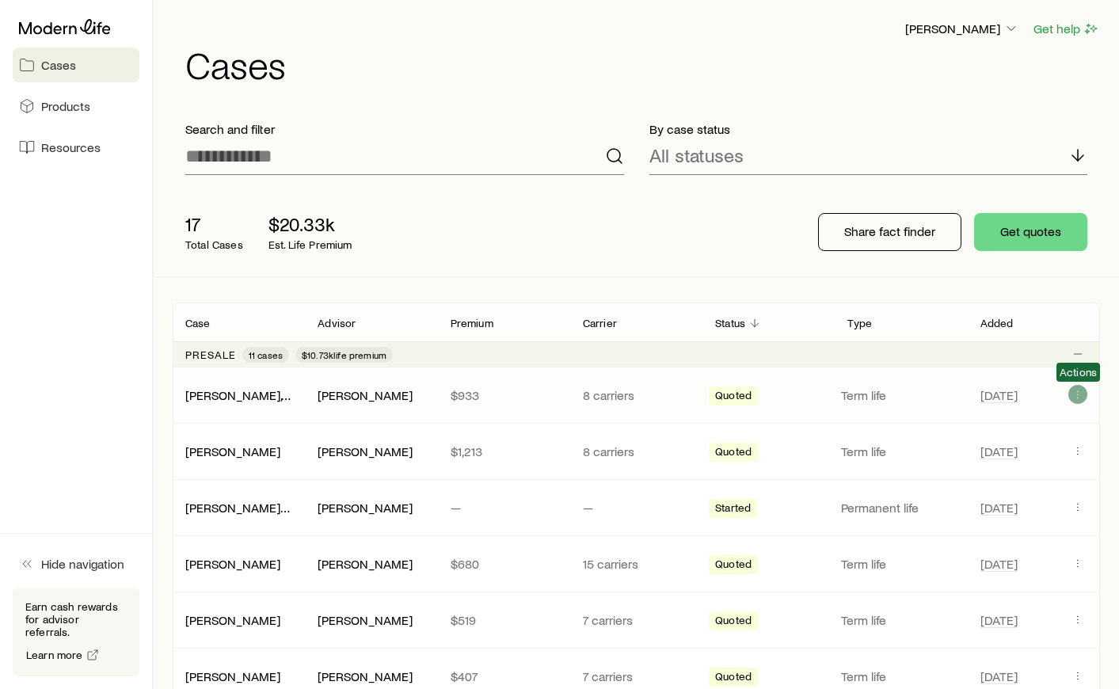
click at [1079, 398] on icon "Client cases" at bounding box center [1077, 394] width 13 height 13
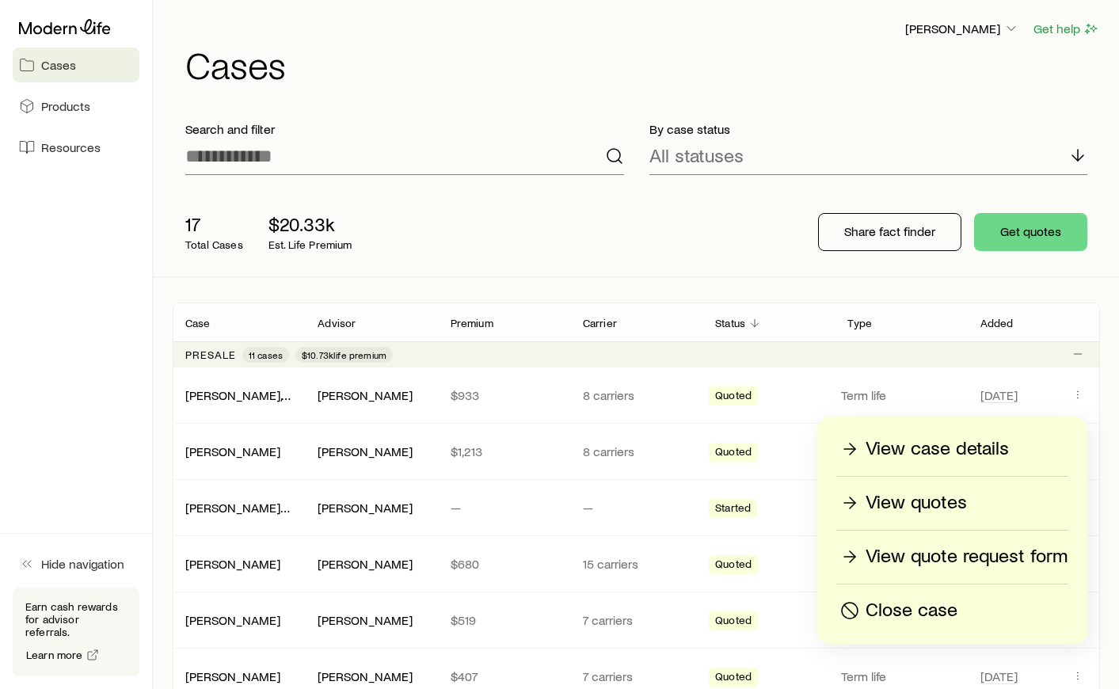
click at [943, 546] on p "View quote request form" at bounding box center [967, 556] width 202 height 25
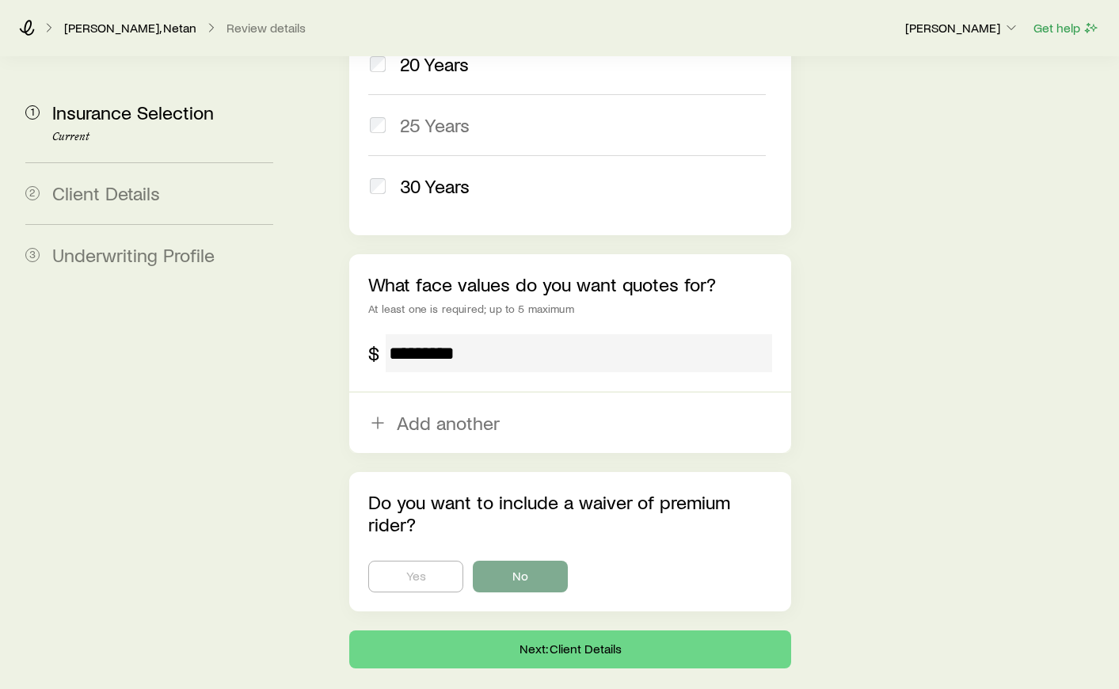
scroll to position [1018, 0]
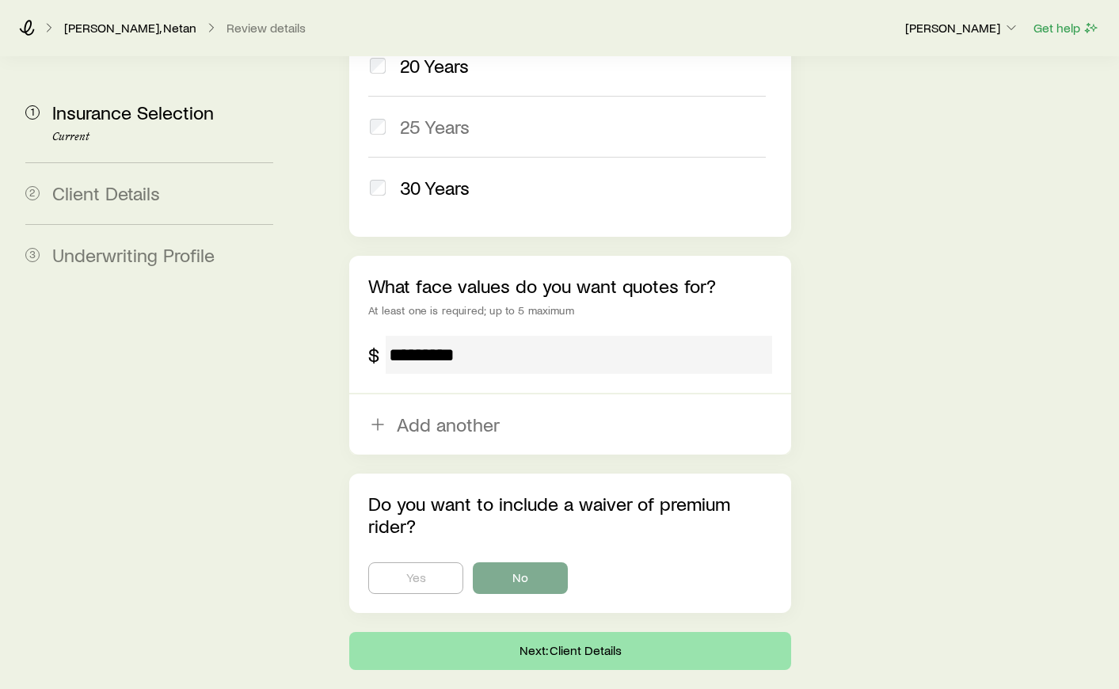
click at [626, 632] on button "Next: Client Details" at bounding box center [570, 651] width 442 height 38
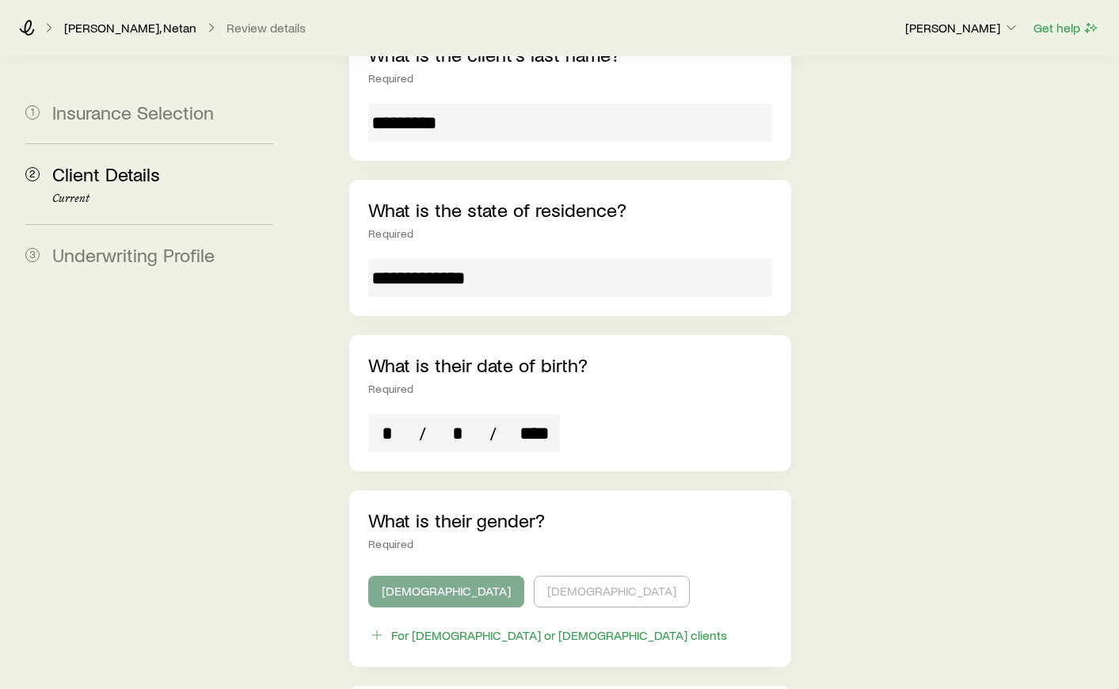
scroll to position [412, 0]
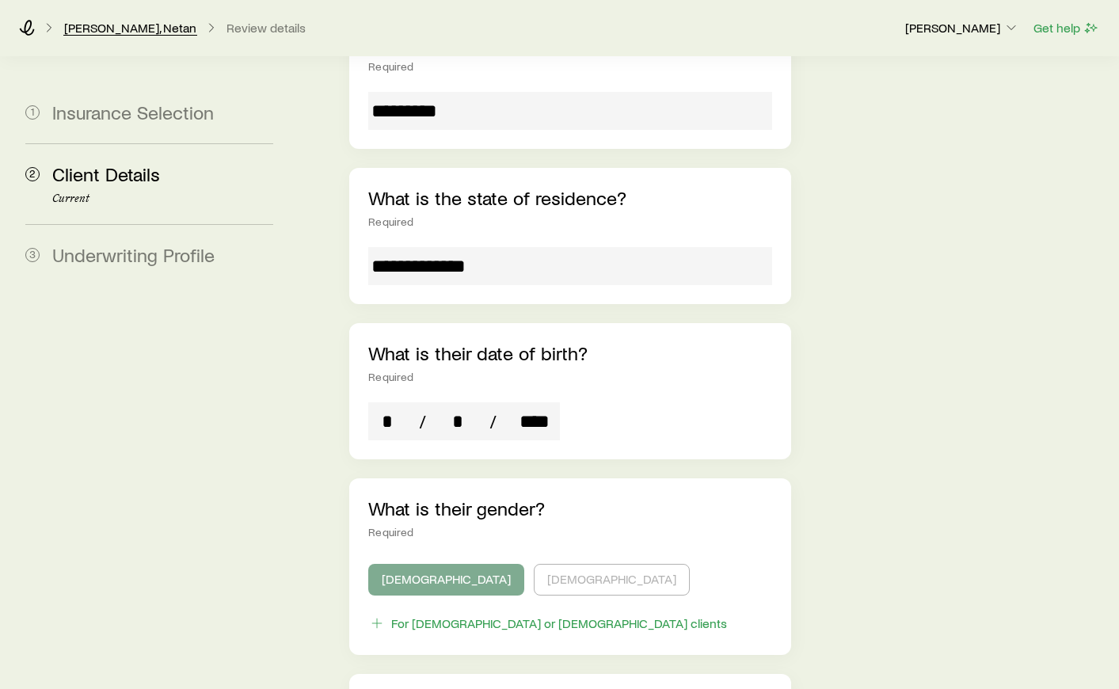
click at [136, 29] on link "[PERSON_NAME], Netan" at bounding box center [130, 28] width 134 height 15
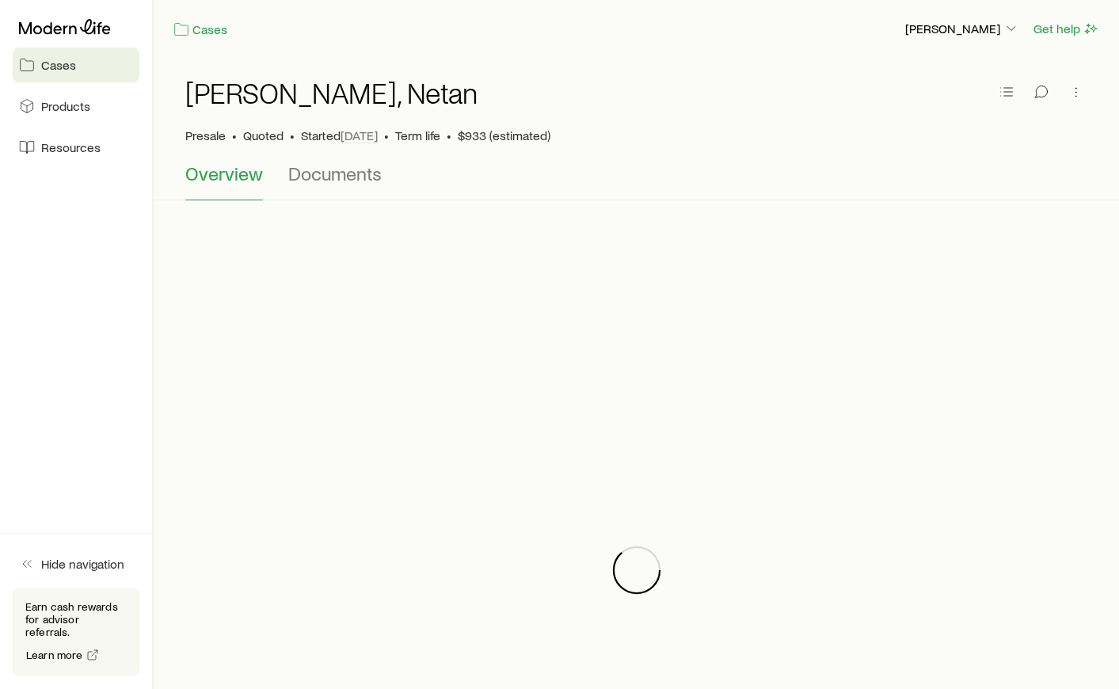
click at [48, 59] on span "Cases" at bounding box center [58, 65] width 35 height 16
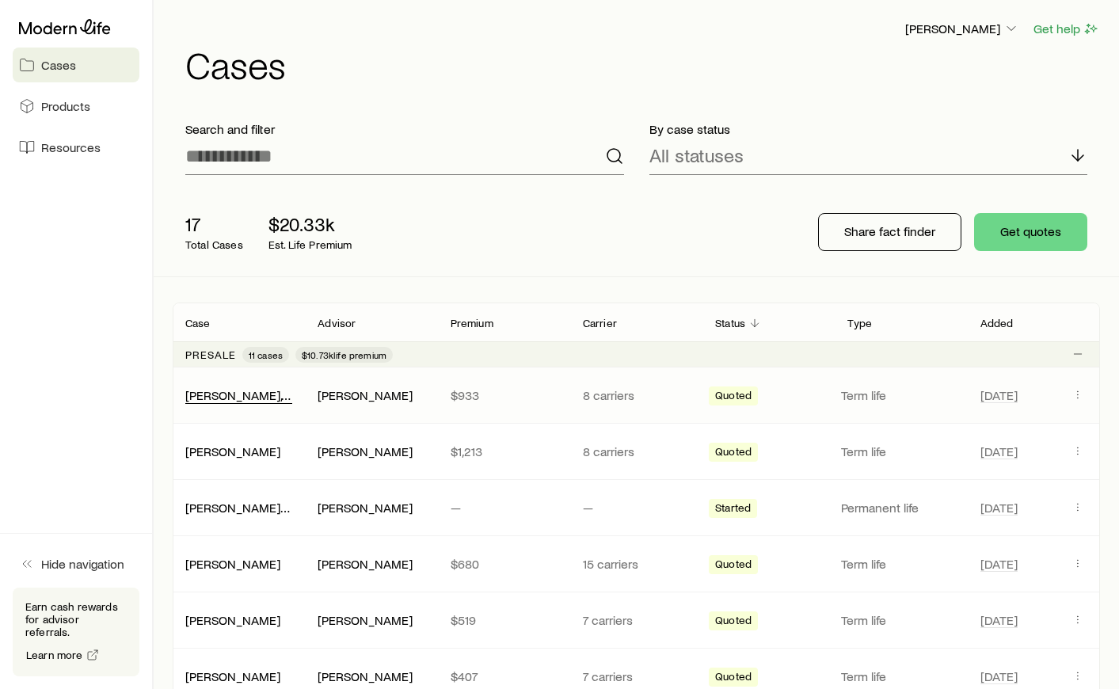
click at [273, 398] on link "[PERSON_NAME], Netan" at bounding box center [251, 394] width 132 height 15
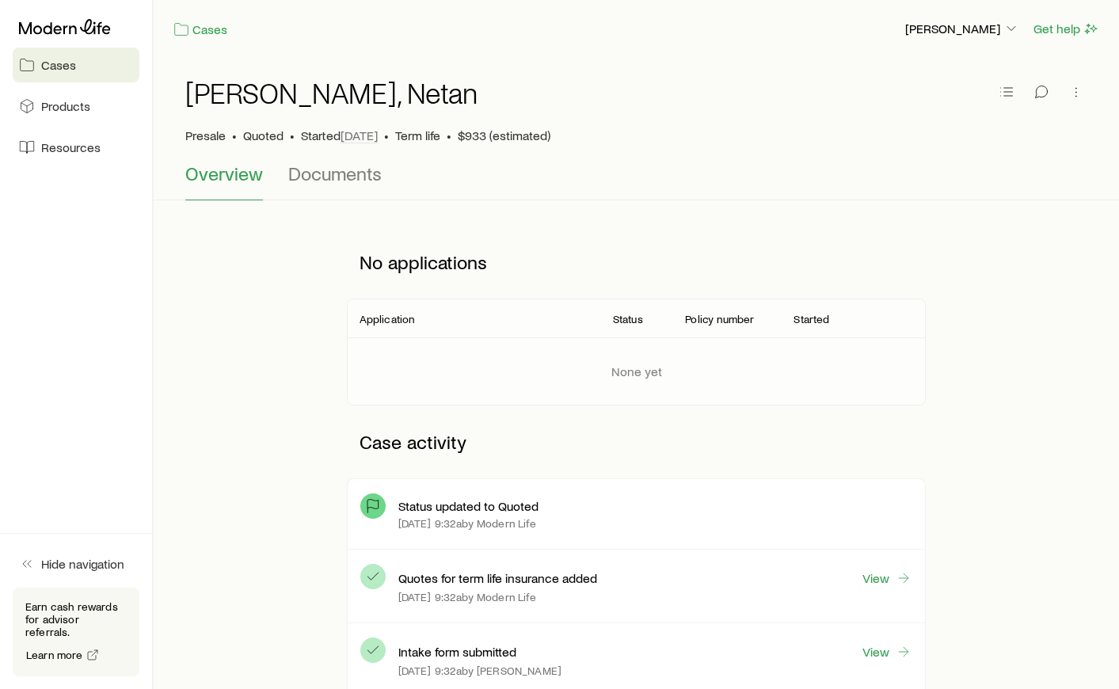
click at [76, 61] on link "Cases" at bounding box center [76, 65] width 127 height 35
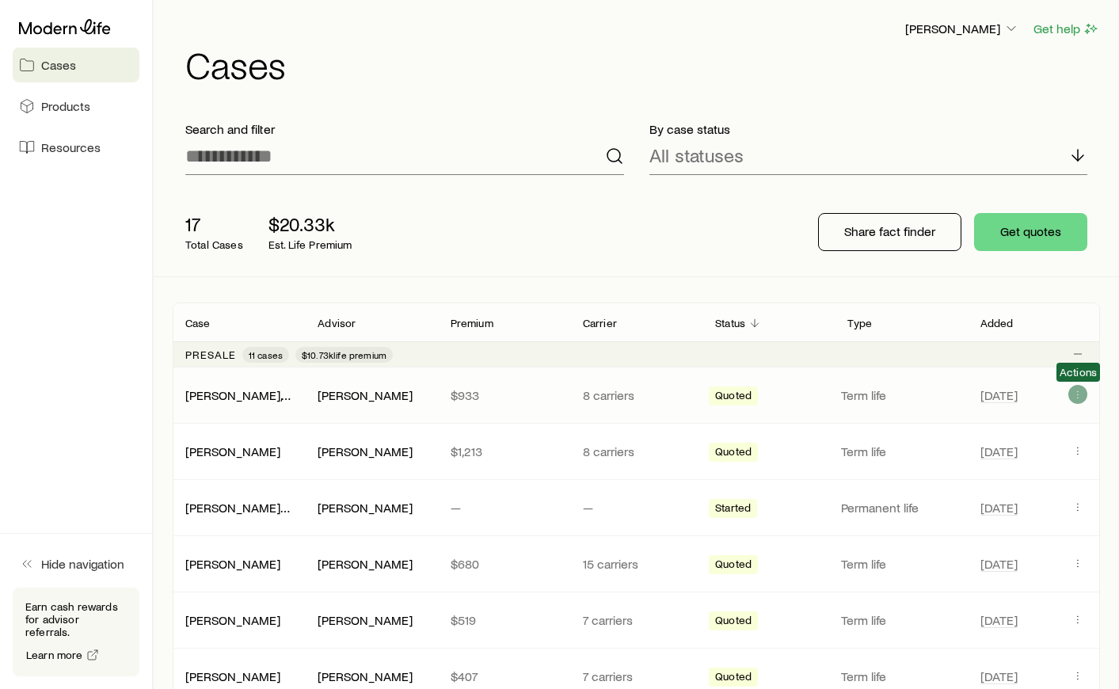
click at [1071, 394] on icon "Client cases" at bounding box center [1077, 394] width 13 height 13
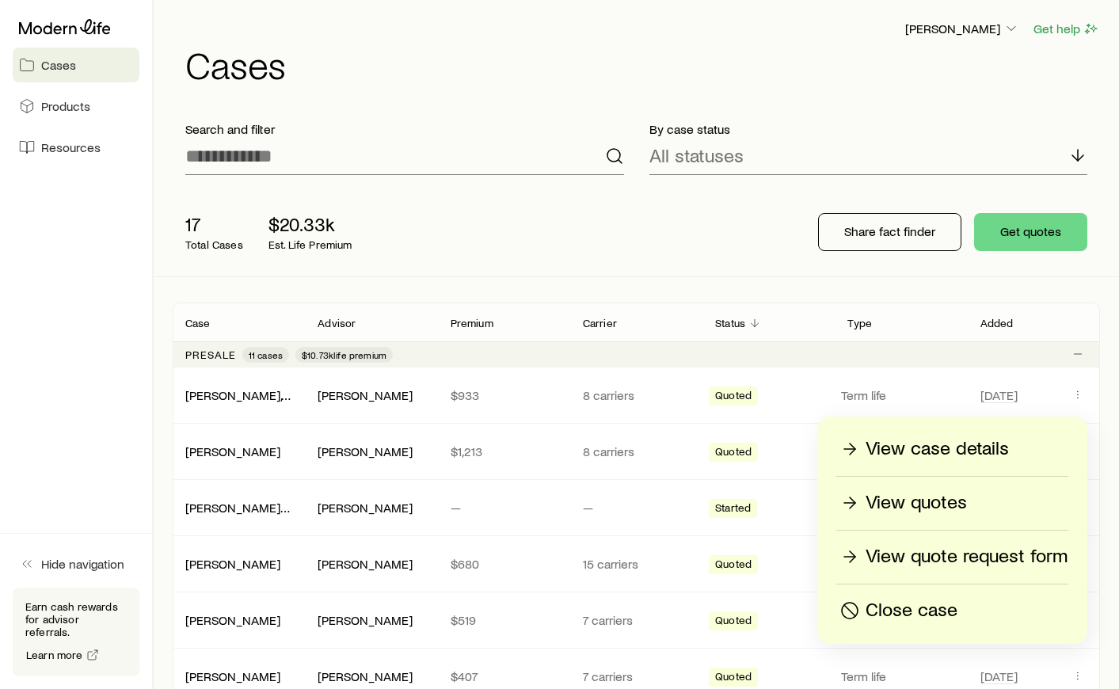
click at [939, 507] on p "View quotes" at bounding box center [916, 502] width 101 height 25
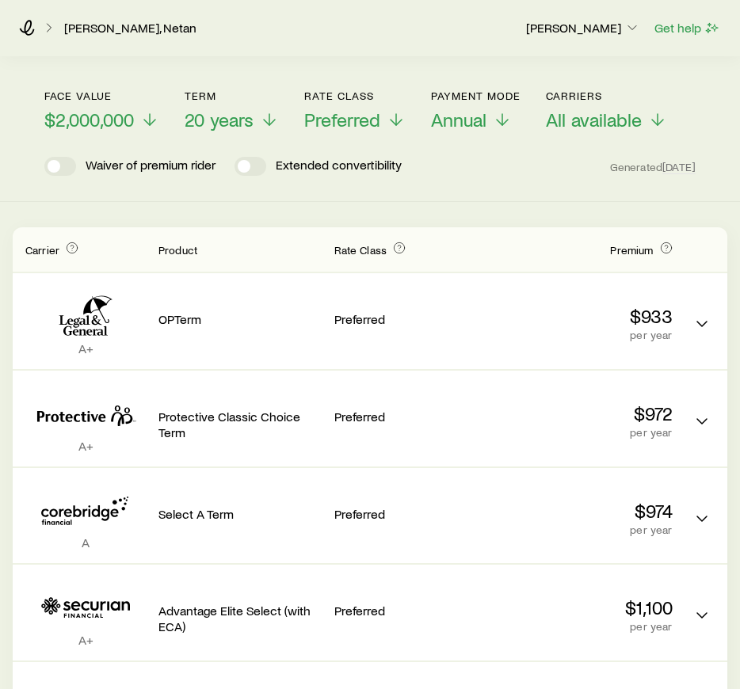
scroll to position [41, 0]
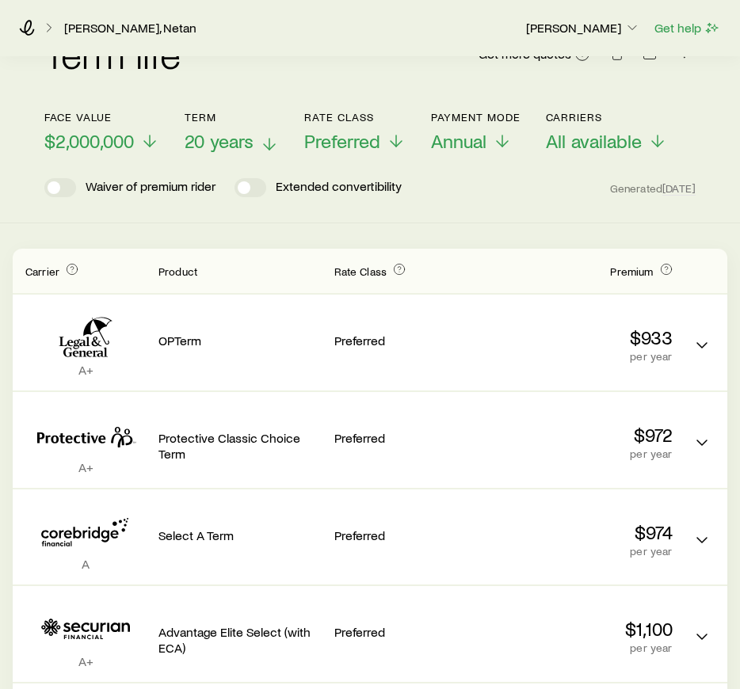
click at [218, 135] on span "20 years" at bounding box center [219, 141] width 69 height 22
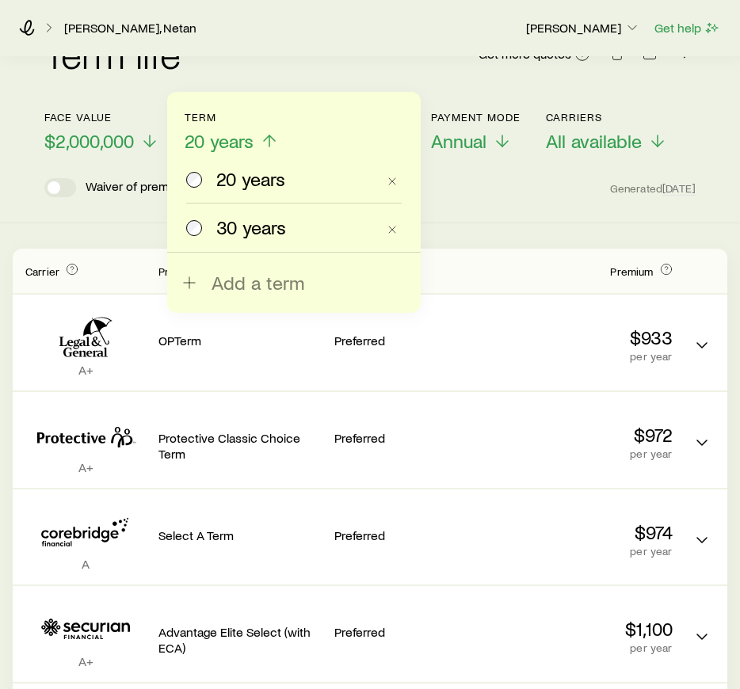
click at [218, 222] on span "30 years" at bounding box center [251, 227] width 70 height 22
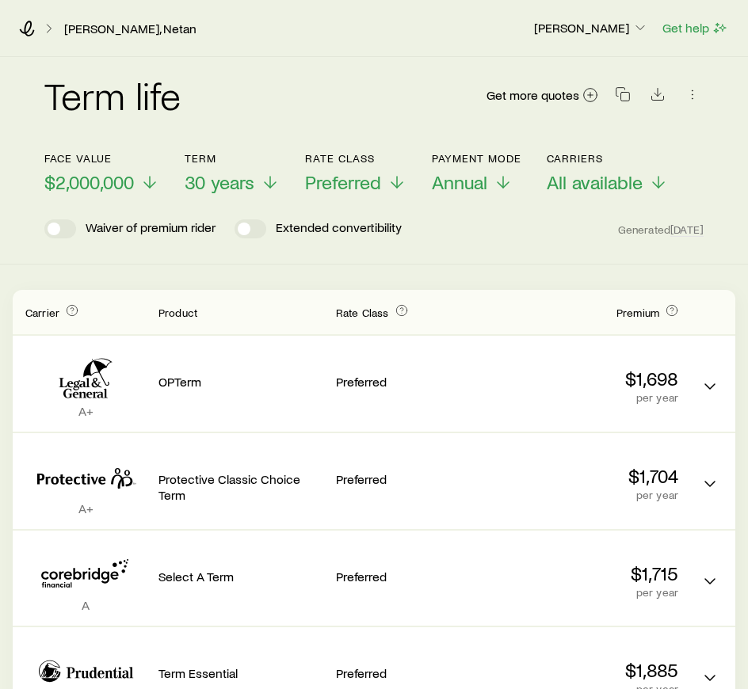
scroll to position [0, 0]
click at [238, 183] on span "30 years" at bounding box center [220, 182] width 70 height 22
click at [234, 187] on span "30 years" at bounding box center [220, 182] width 70 height 22
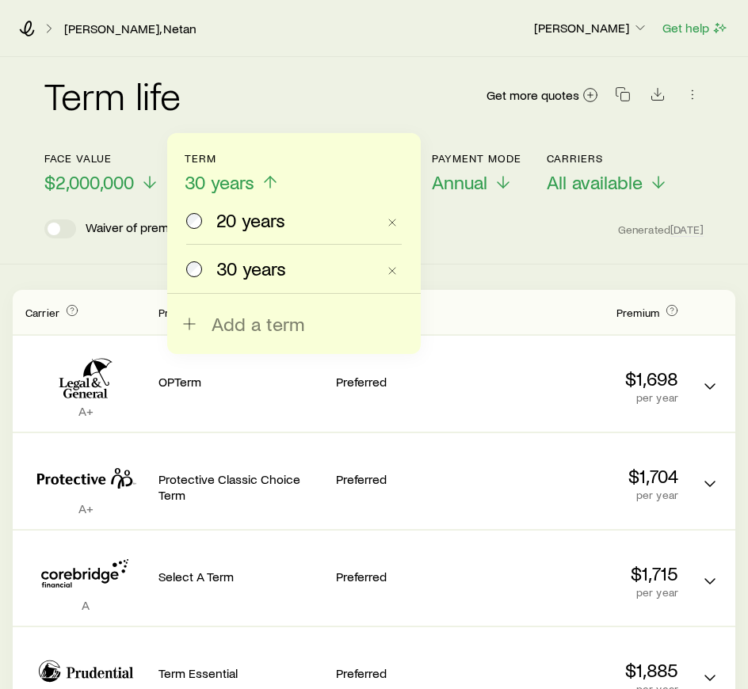
click at [235, 226] on span "20 years" at bounding box center [250, 220] width 69 height 22
